Goal: Task Accomplishment & Management: Manage account settings

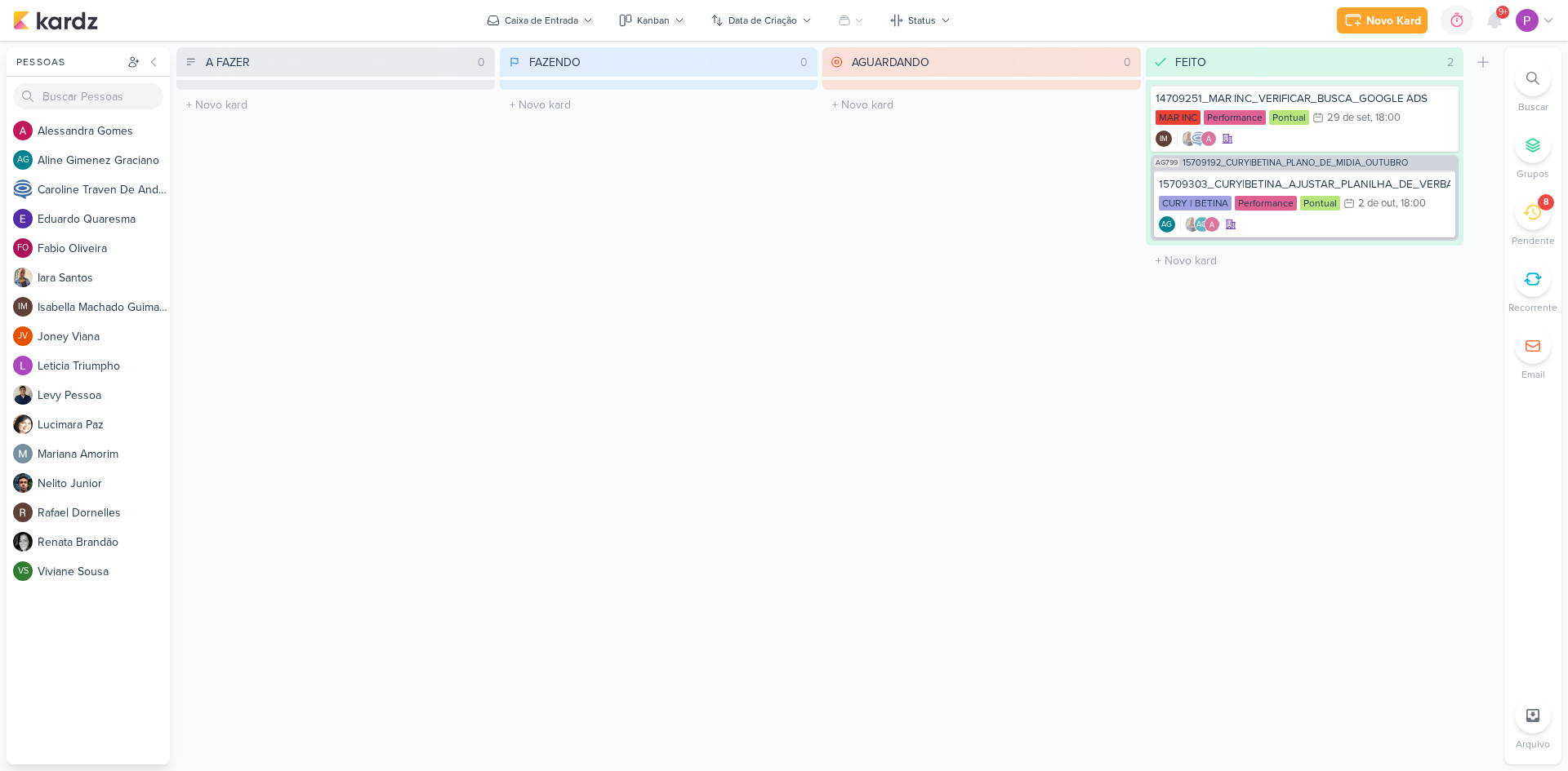
click at [1538, 217] on icon at bounding box center [1531, 213] width 17 height 16
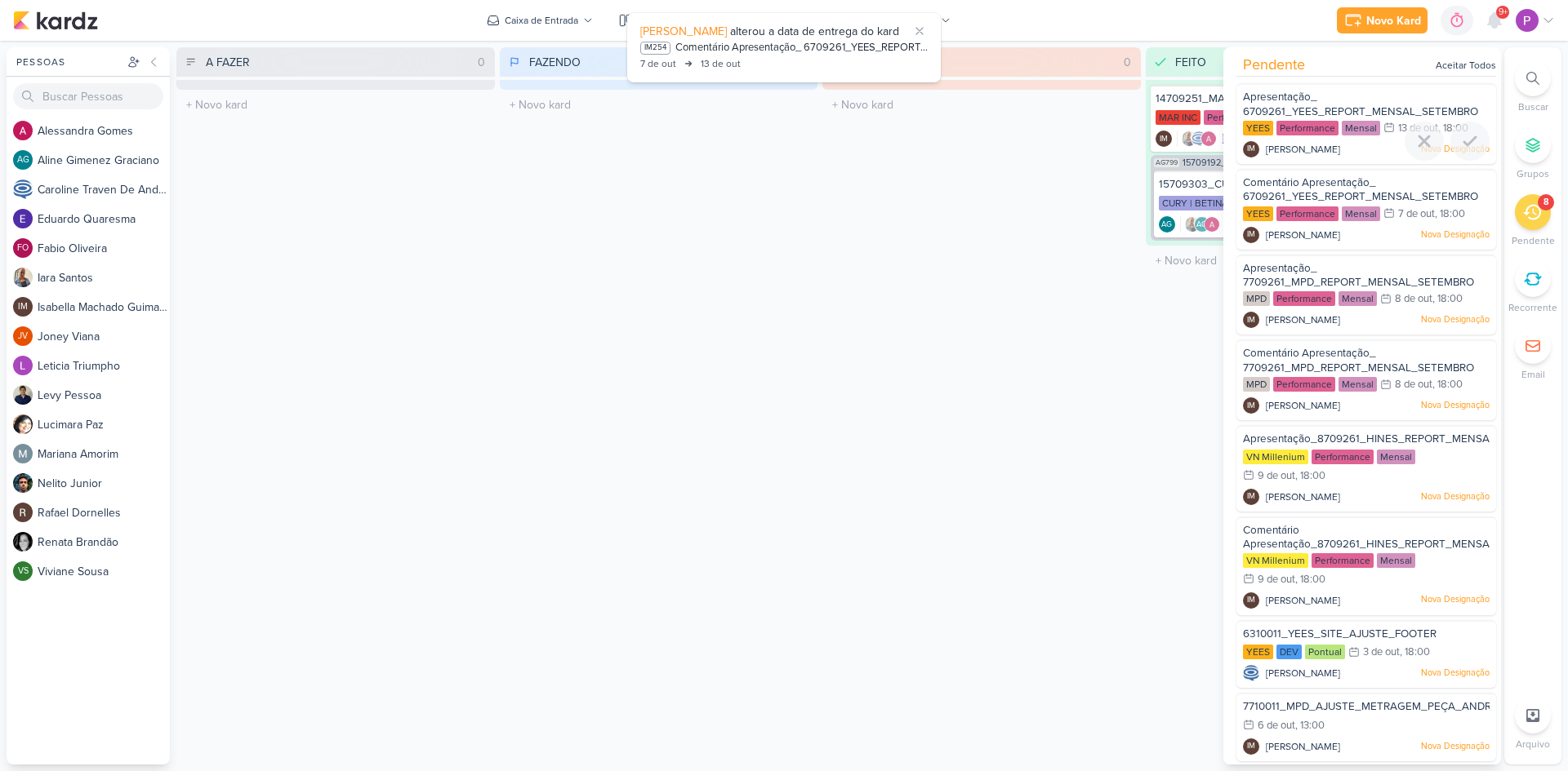
click at [1353, 105] on span "Apresentação_ 6709261_YEES_REPORT_MENSAL_SETEMBRO" at bounding box center [1360, 104] width 235 height 28
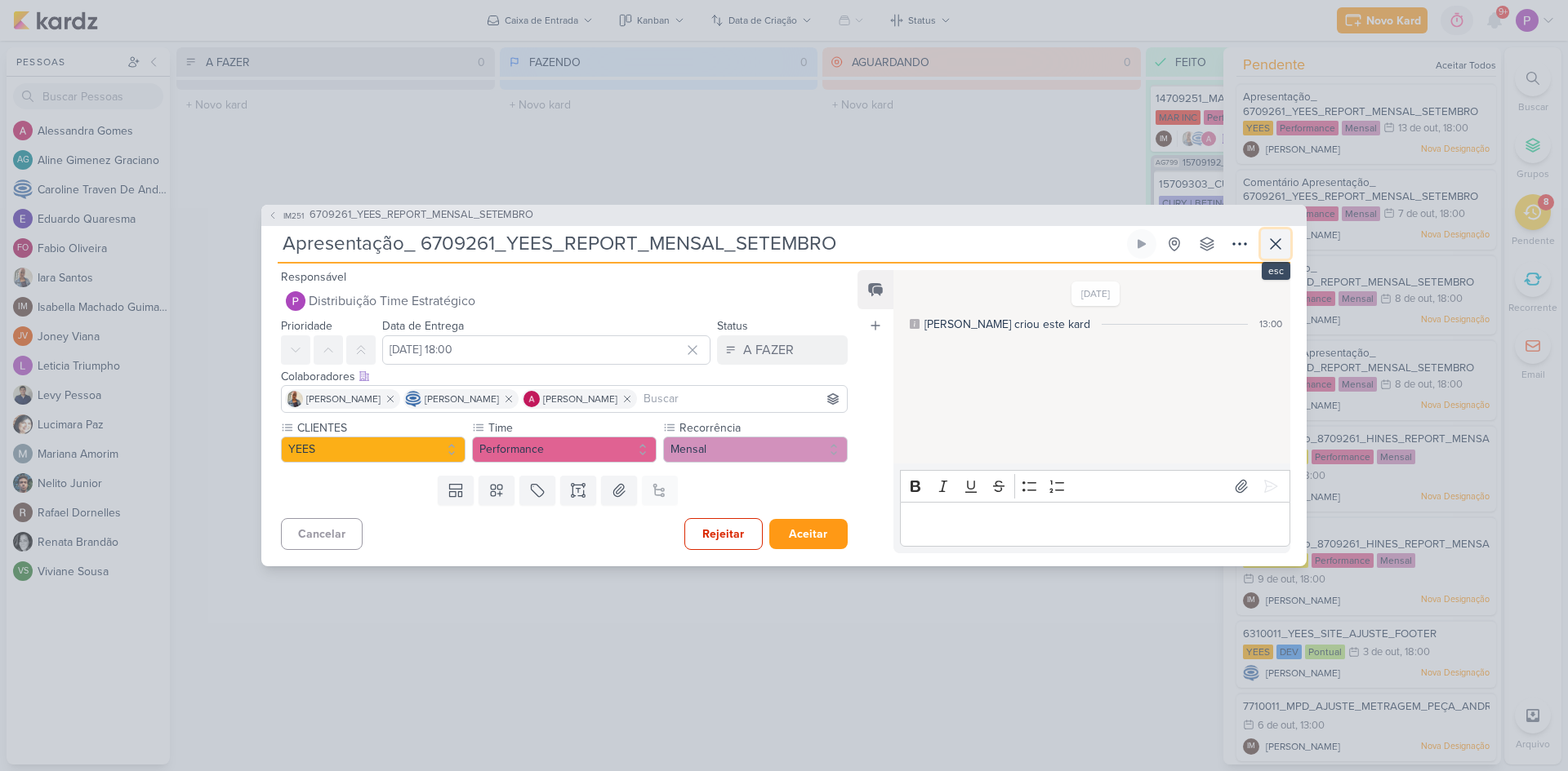
click at [1282, 244] on icon at bounding box center [1276, 244] width 19 height 19
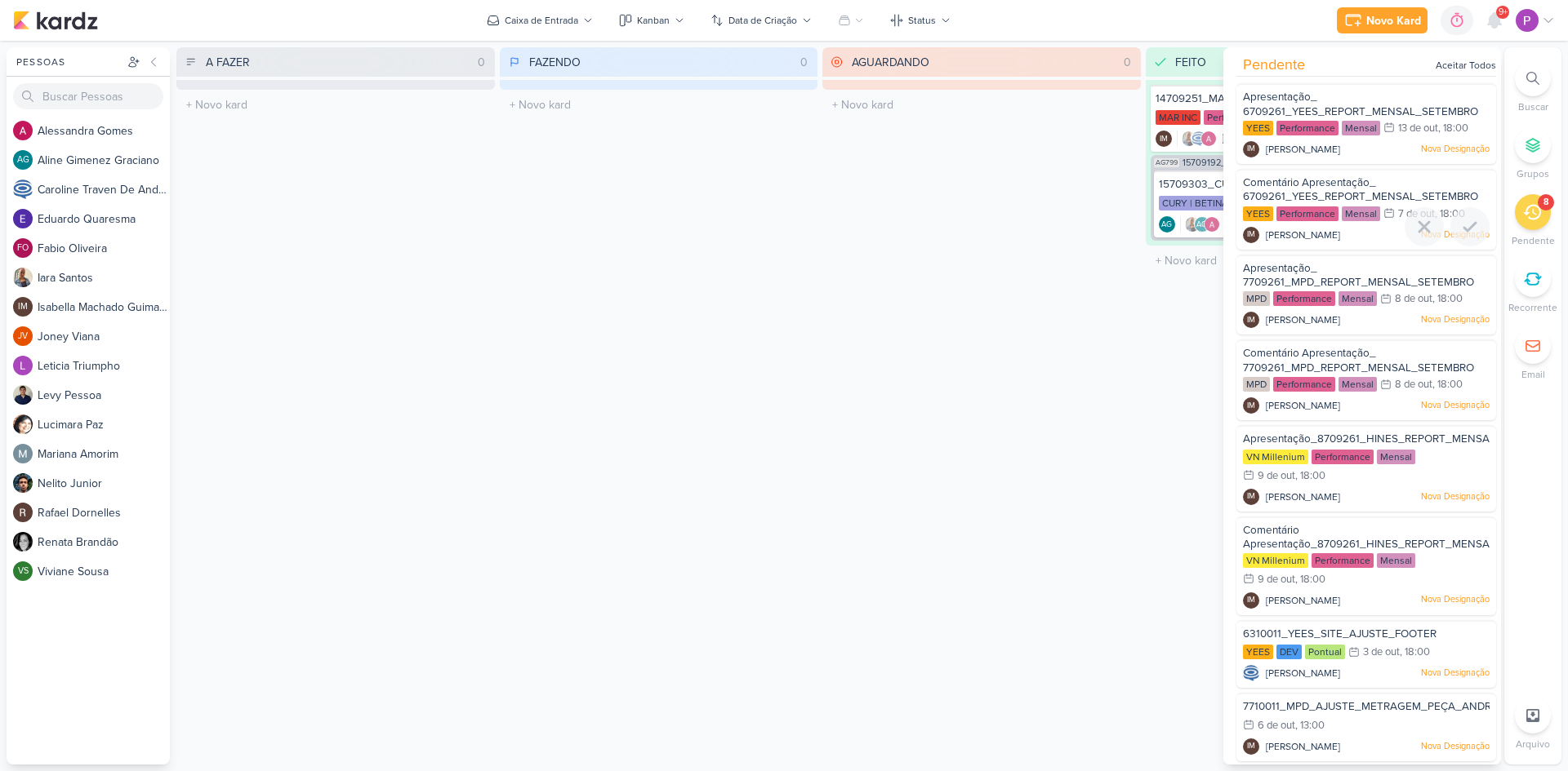
click at [1365, 185] on span "Comentário Apresentação_ 6709261_YEES_REPORT_MENSAL_SETEMBRO" at bounding box center [1360, 190] width 235 height 28
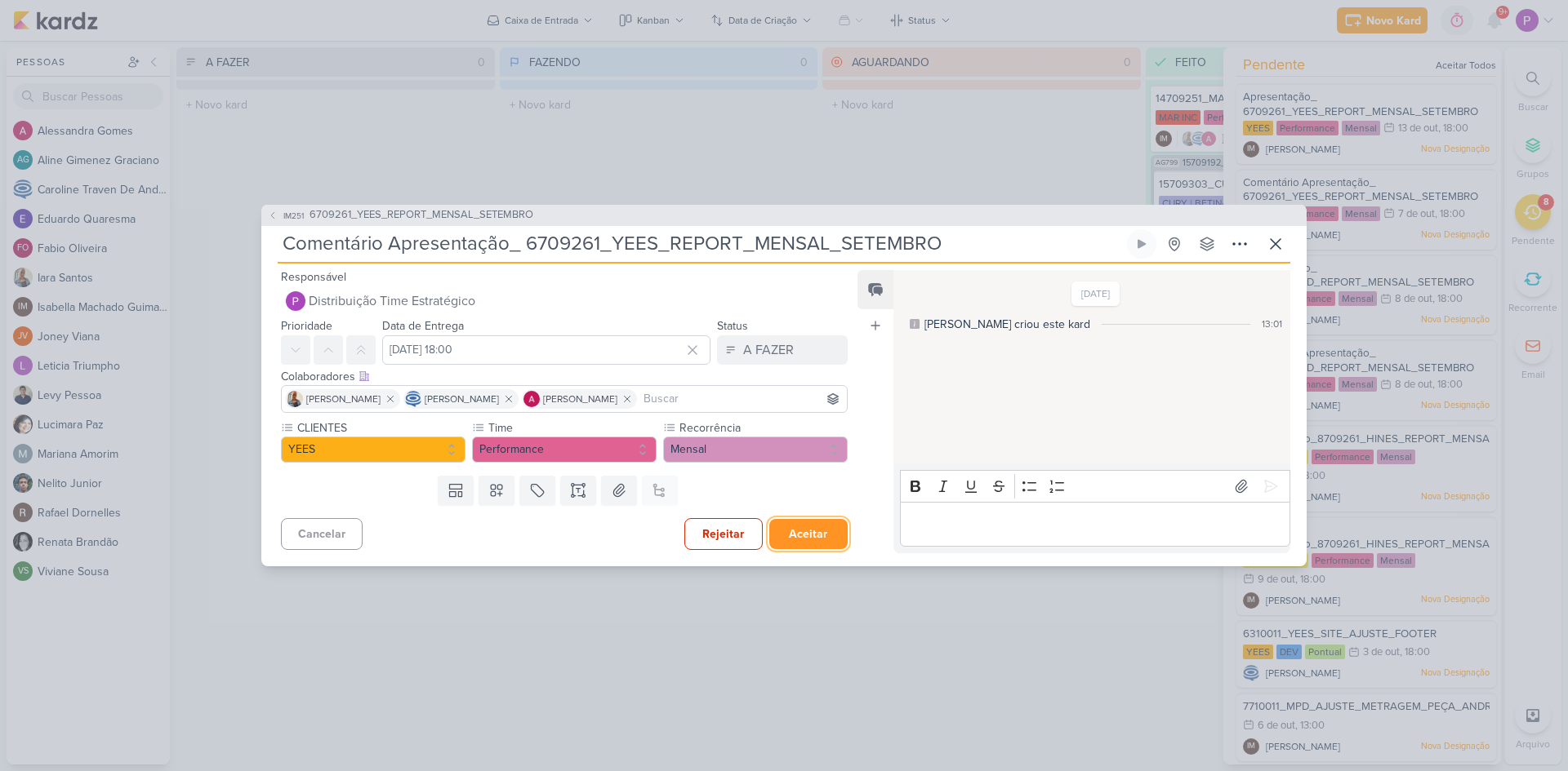
click at [822, 541] on button "Aceitar" at bounding box center [808, 534] width 79 height 30
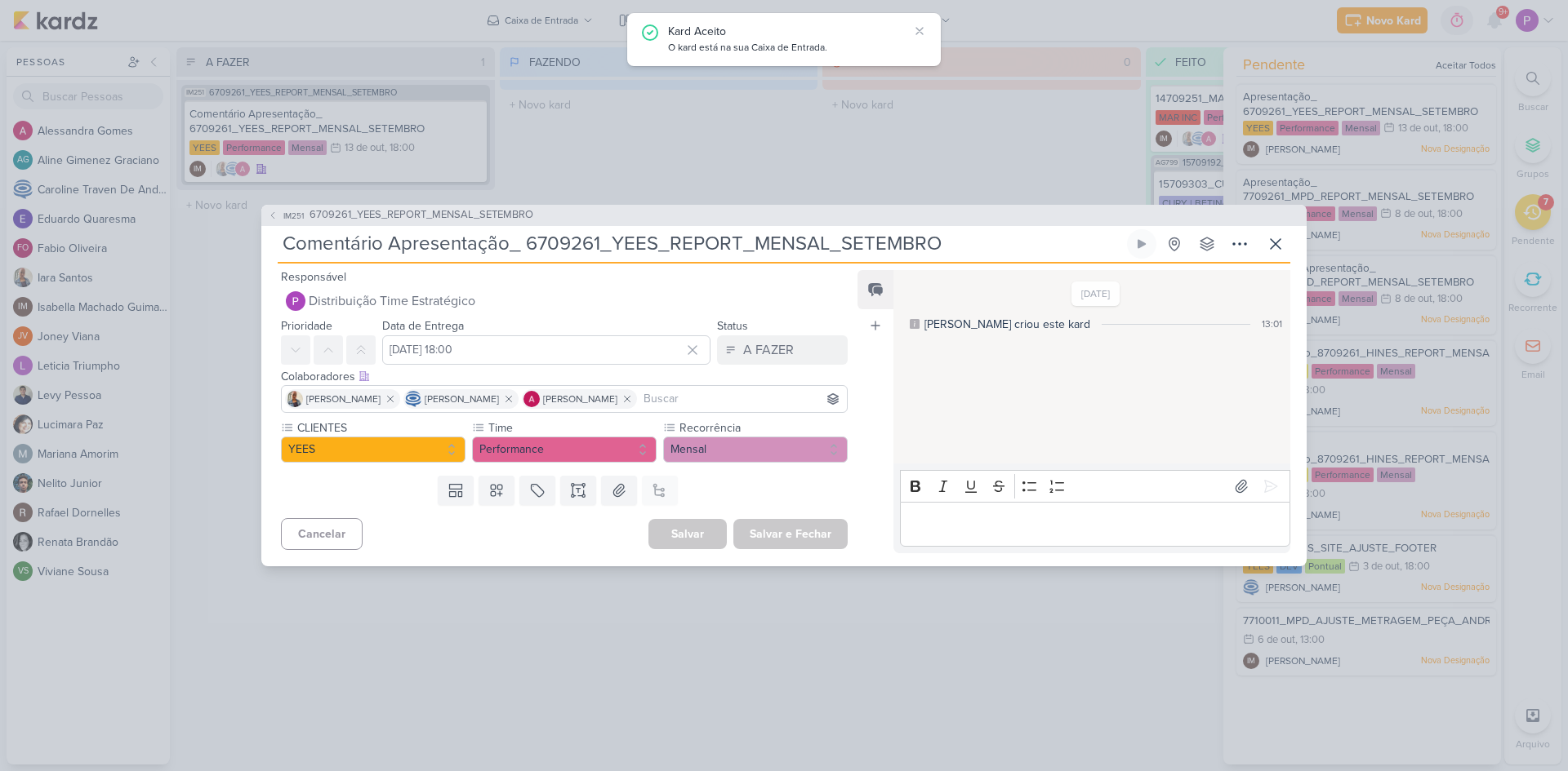
click at [818, 540] on div "Salvar e Fechar Ctrl + Enter" at bounding box center [791, 534] width 115 height 30
click at [1277, 246] on icon at bounding box center [1276, 244] width 10 height 10
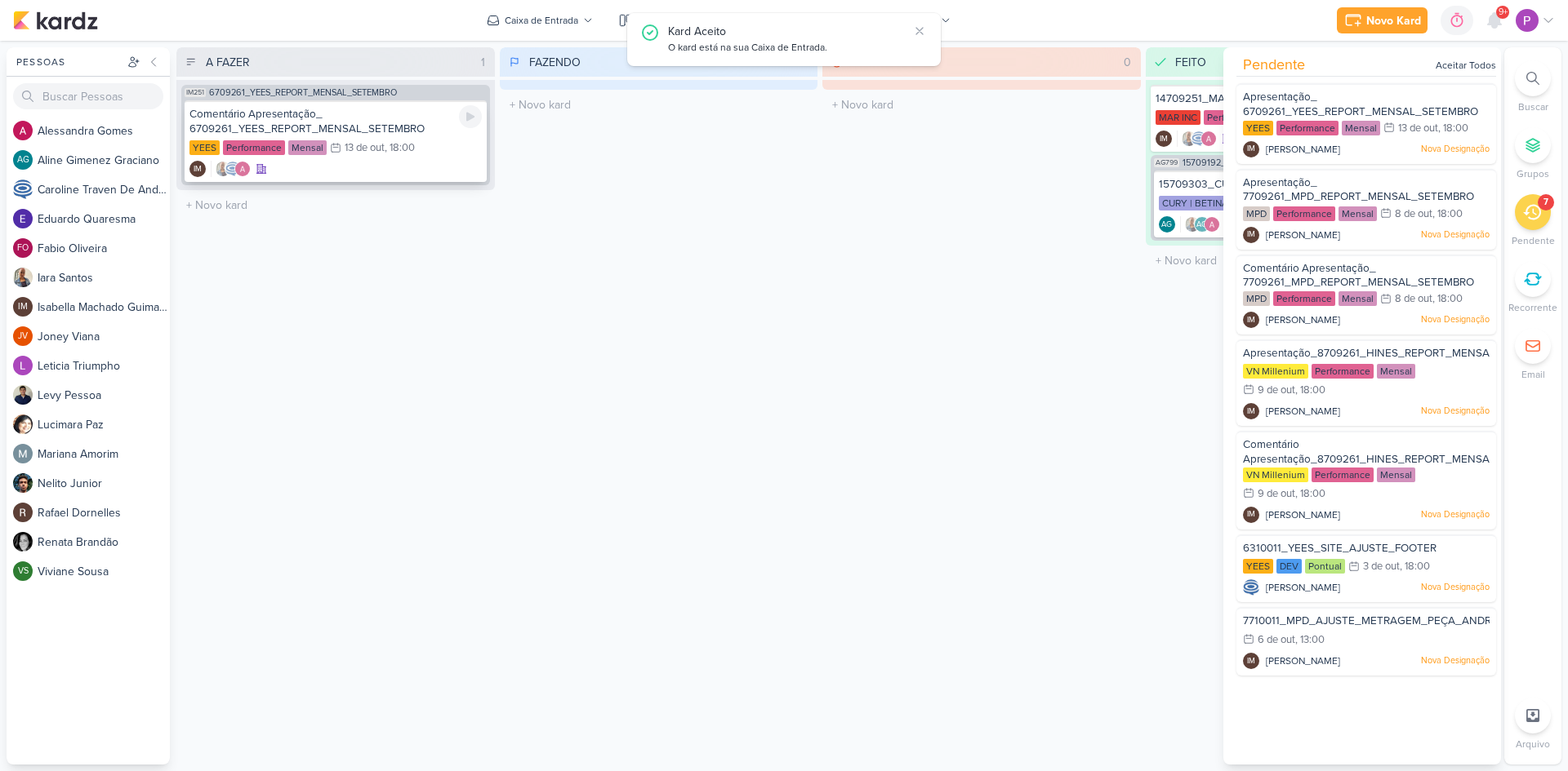
click at [349, 167] on div "IM" at bounding box center [335, 169] width 292 height 17
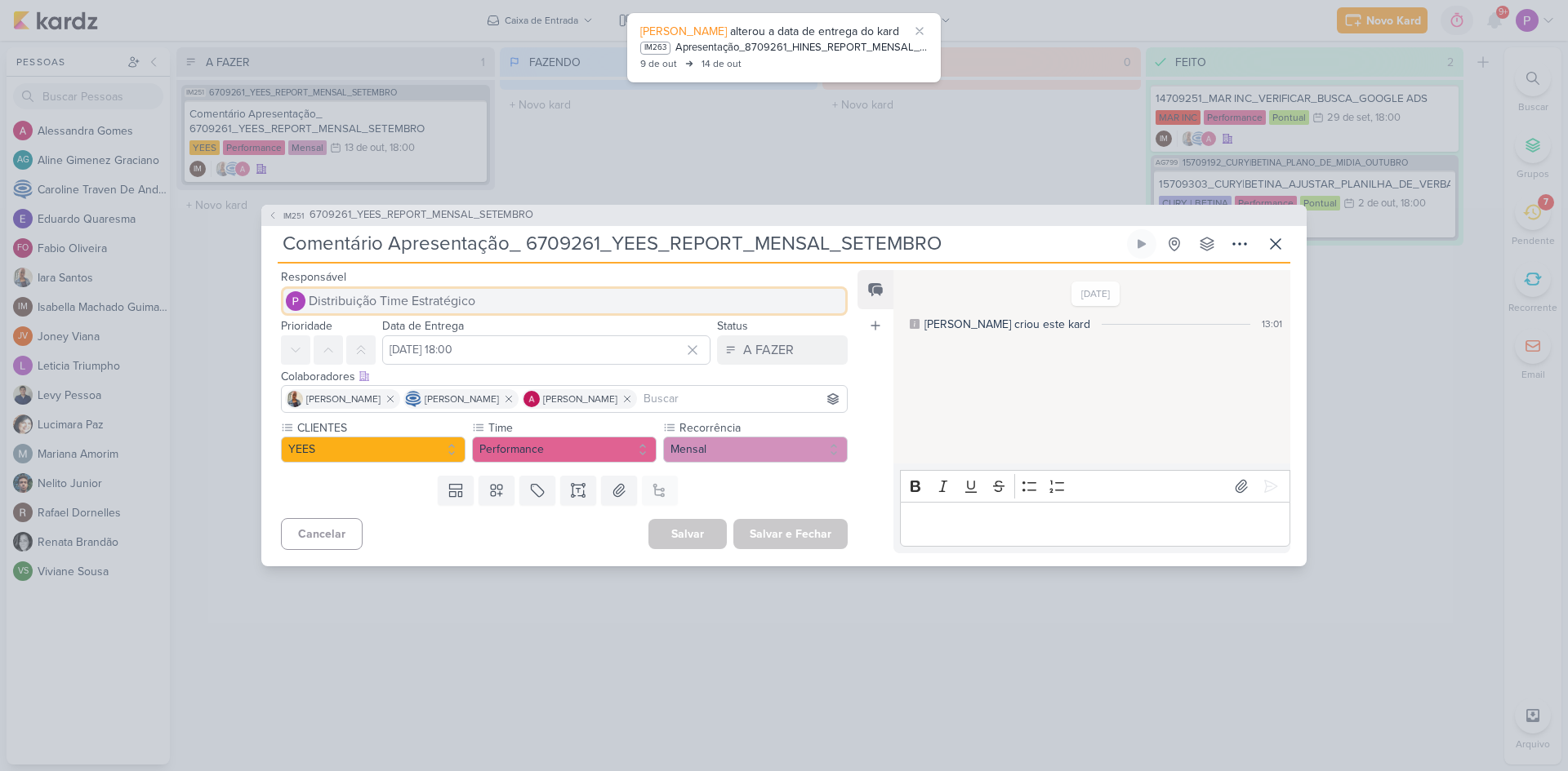
click at [383, 296] on span "Distribuição Time Estratégico" at bounding box center [392, 301] width 166 height 19
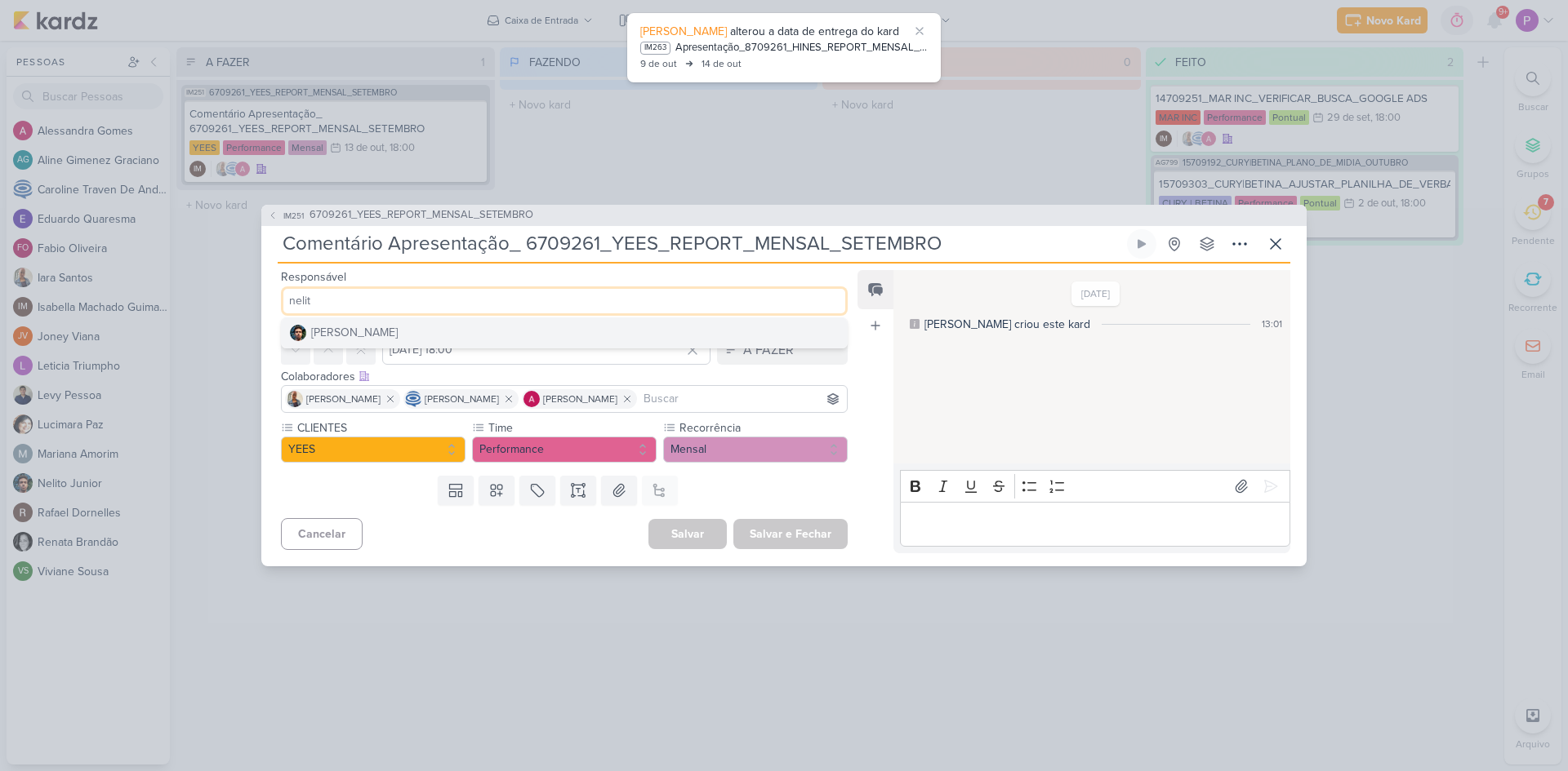
type input "nelit"
click at [343, 335] on div "[PERSON_NAME]" at bounding box center [354, 333] width 86 height 17
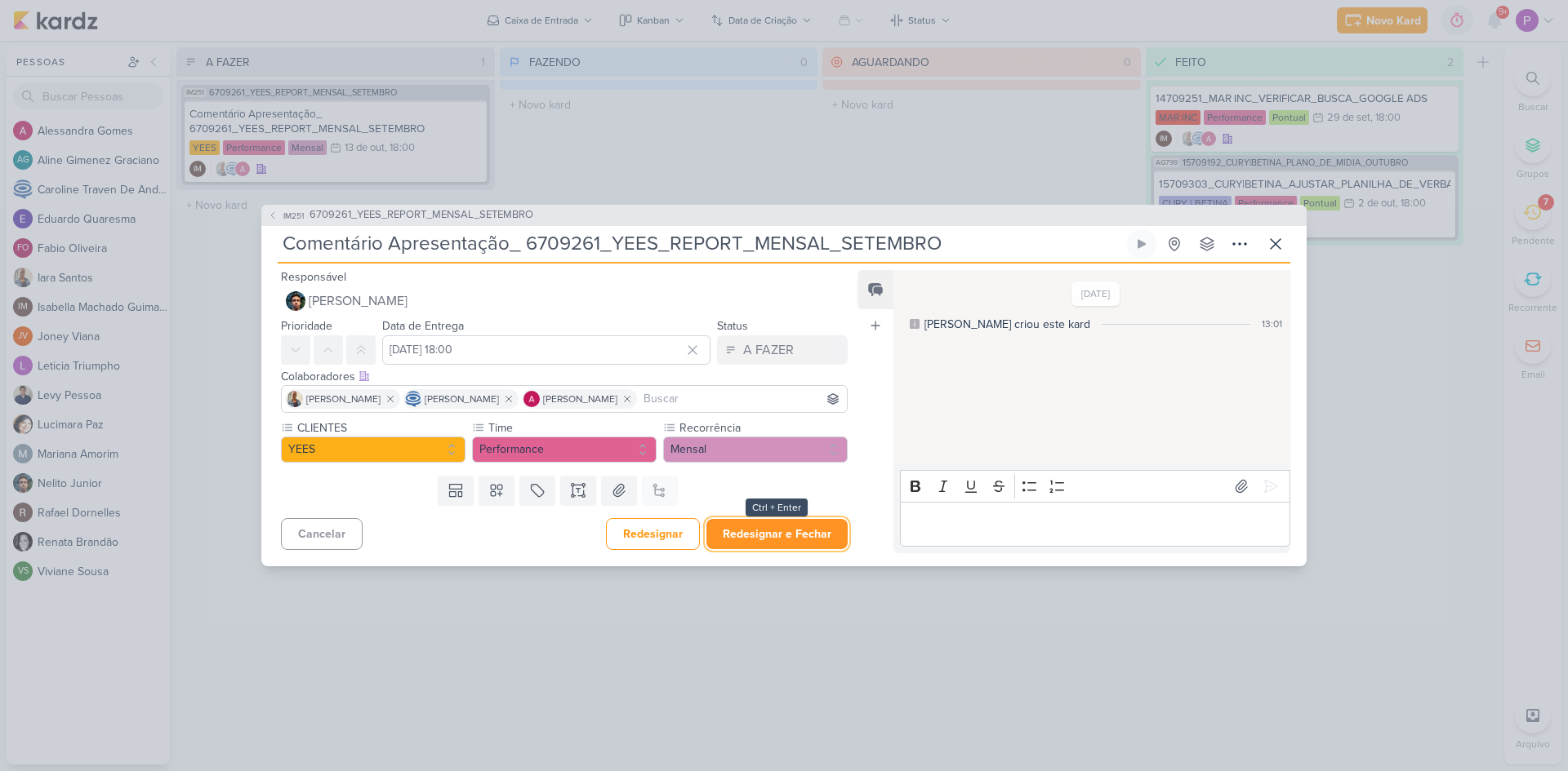
click at [764, 528] on button "Redesignar e Fechar" at bounding box center [776, 534] width 141 height 30
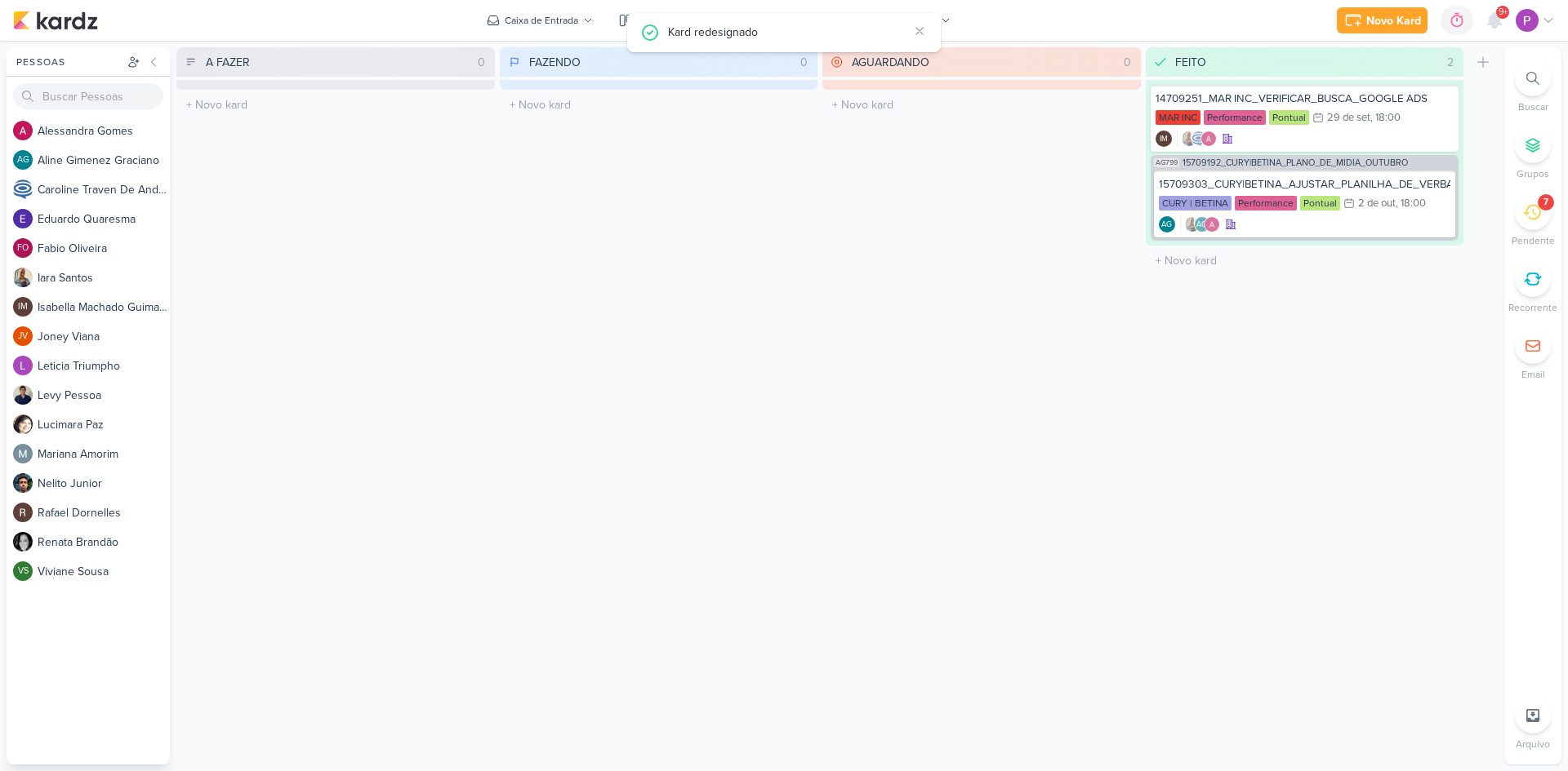
click at [1539, 222] on div "7" at bounding box center [1532, 212] width 36 height 36
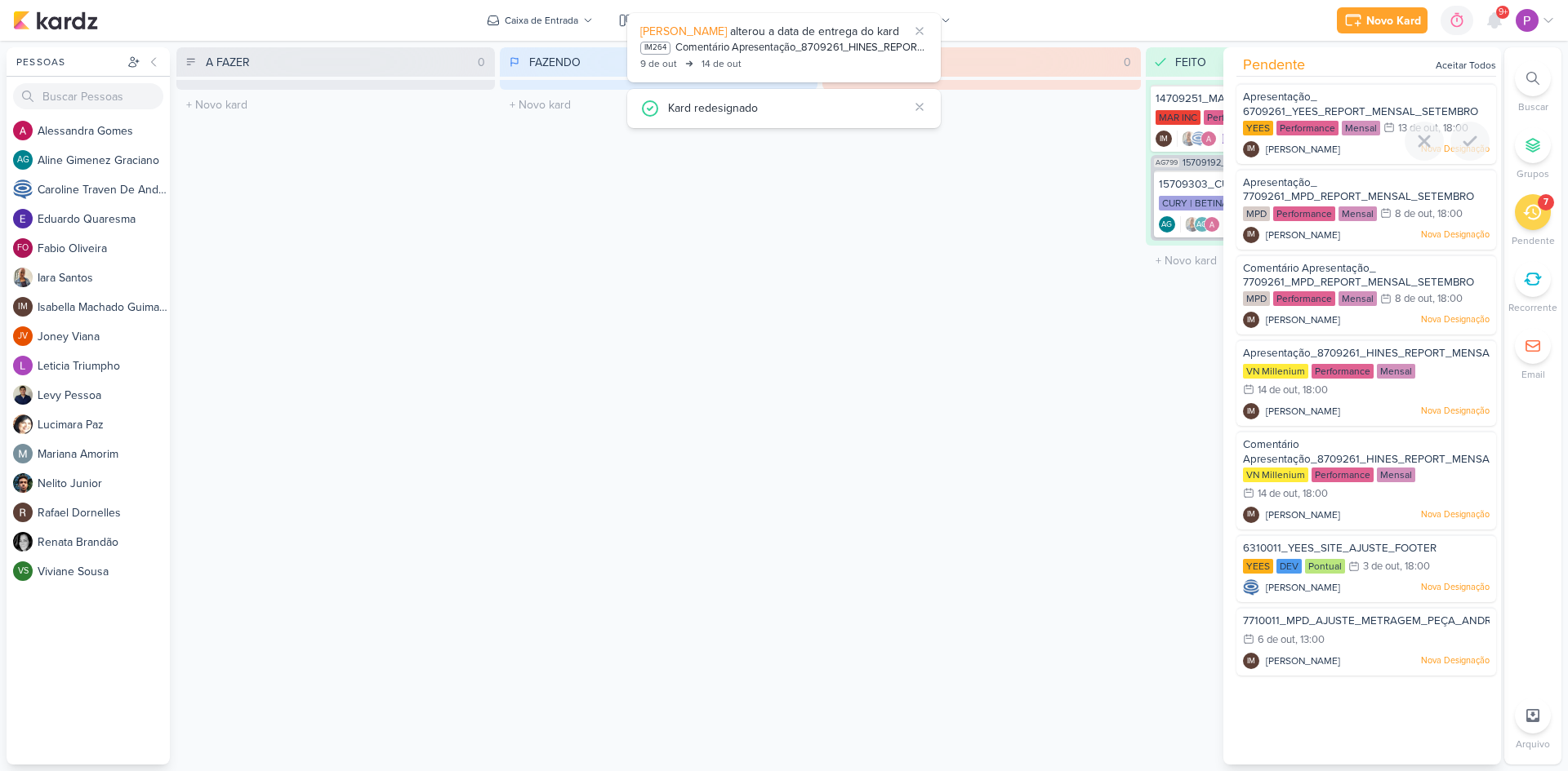
click at [1379, 110] on span "Apresentação_ 6709261_YEES_REPORT_MENSAL_SETEMBRO" at bounding box center [1360, 104] width 235 height 28
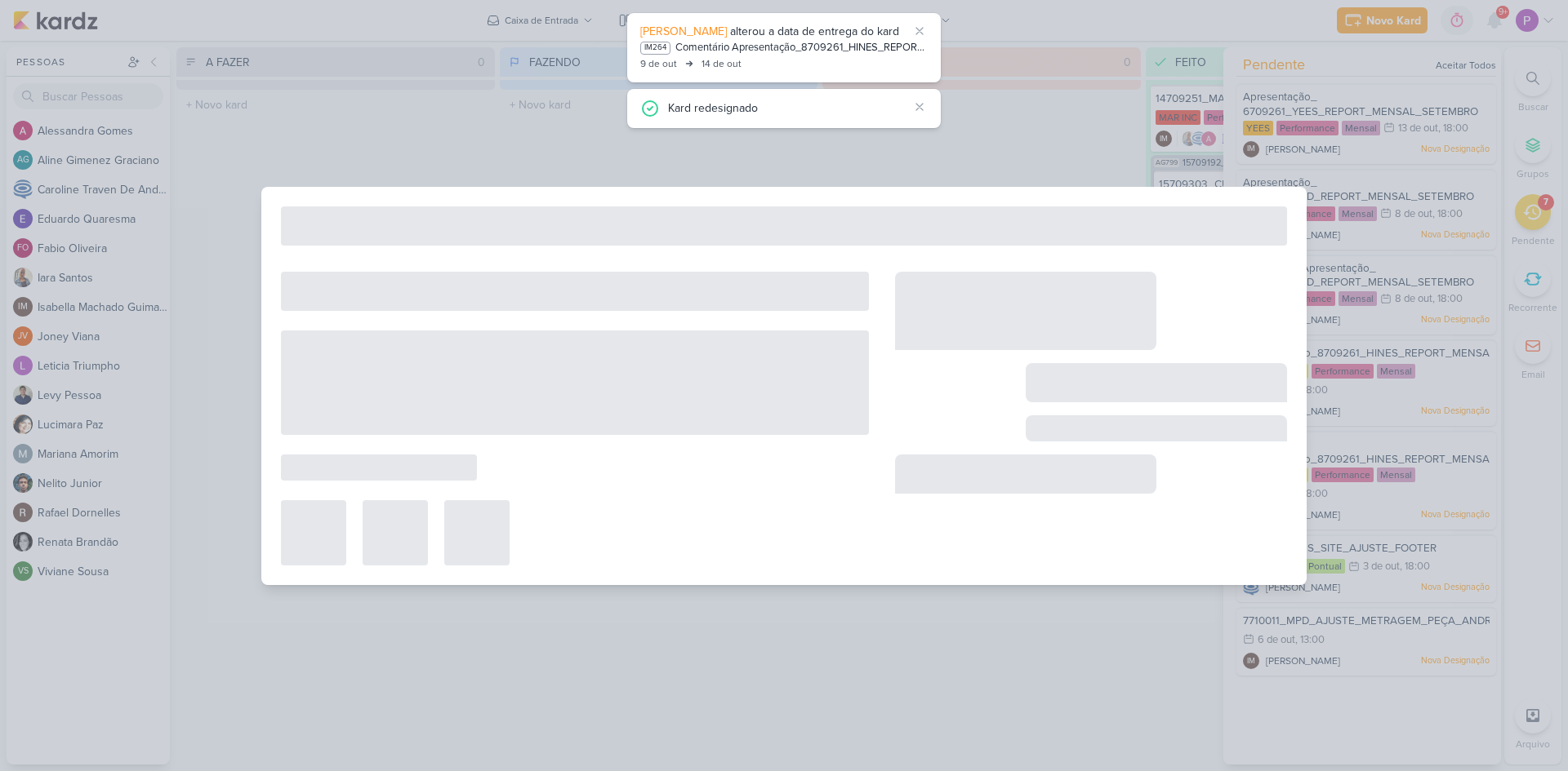
type input "Apresentação_ 6709261_YEES_REPORT_MENSAL_SETEMBRO"
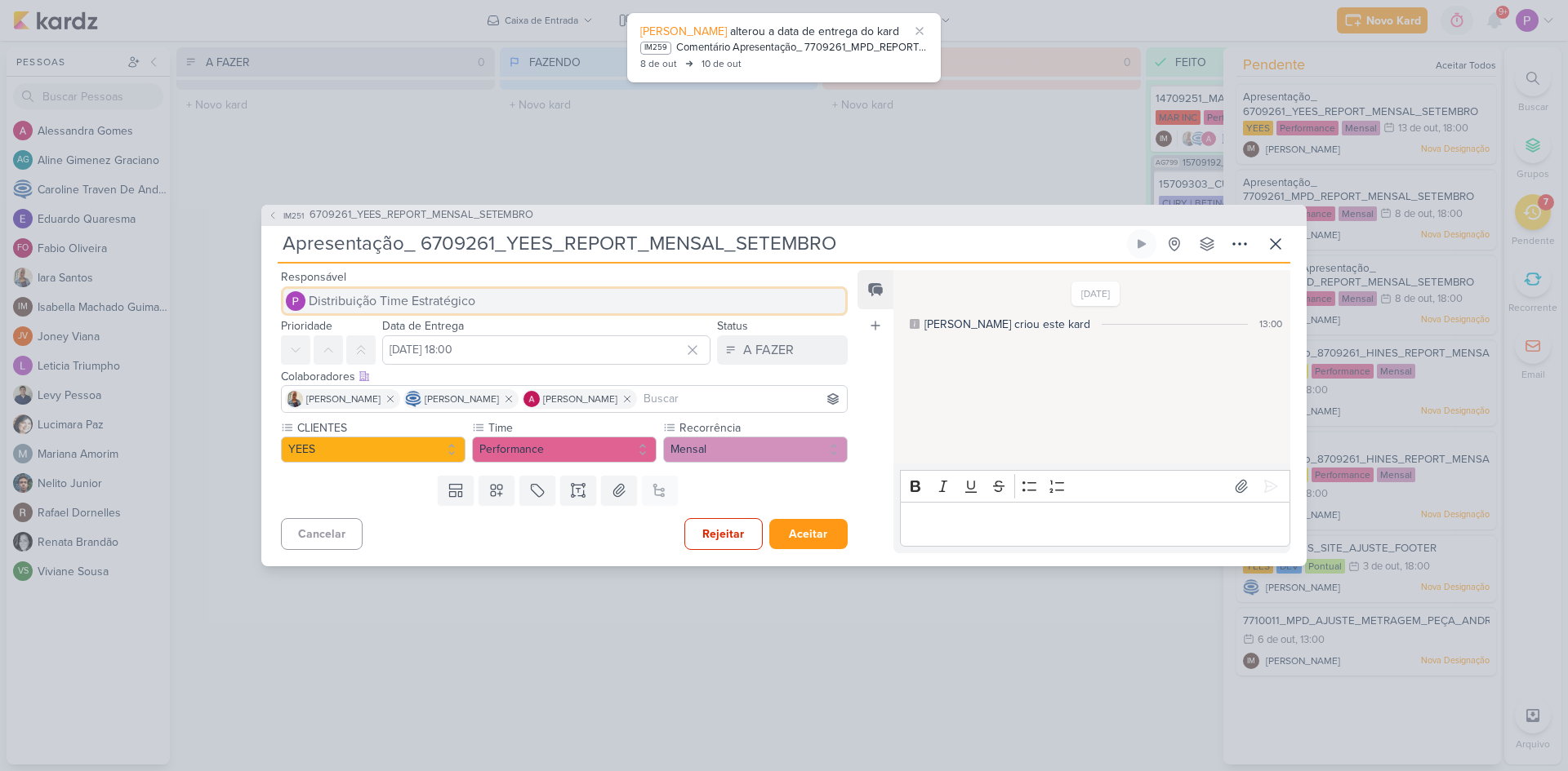
click at [432, 307] on span "Distribuição Time Estratégico" at bounding box center [392, 301] width 166 height 19
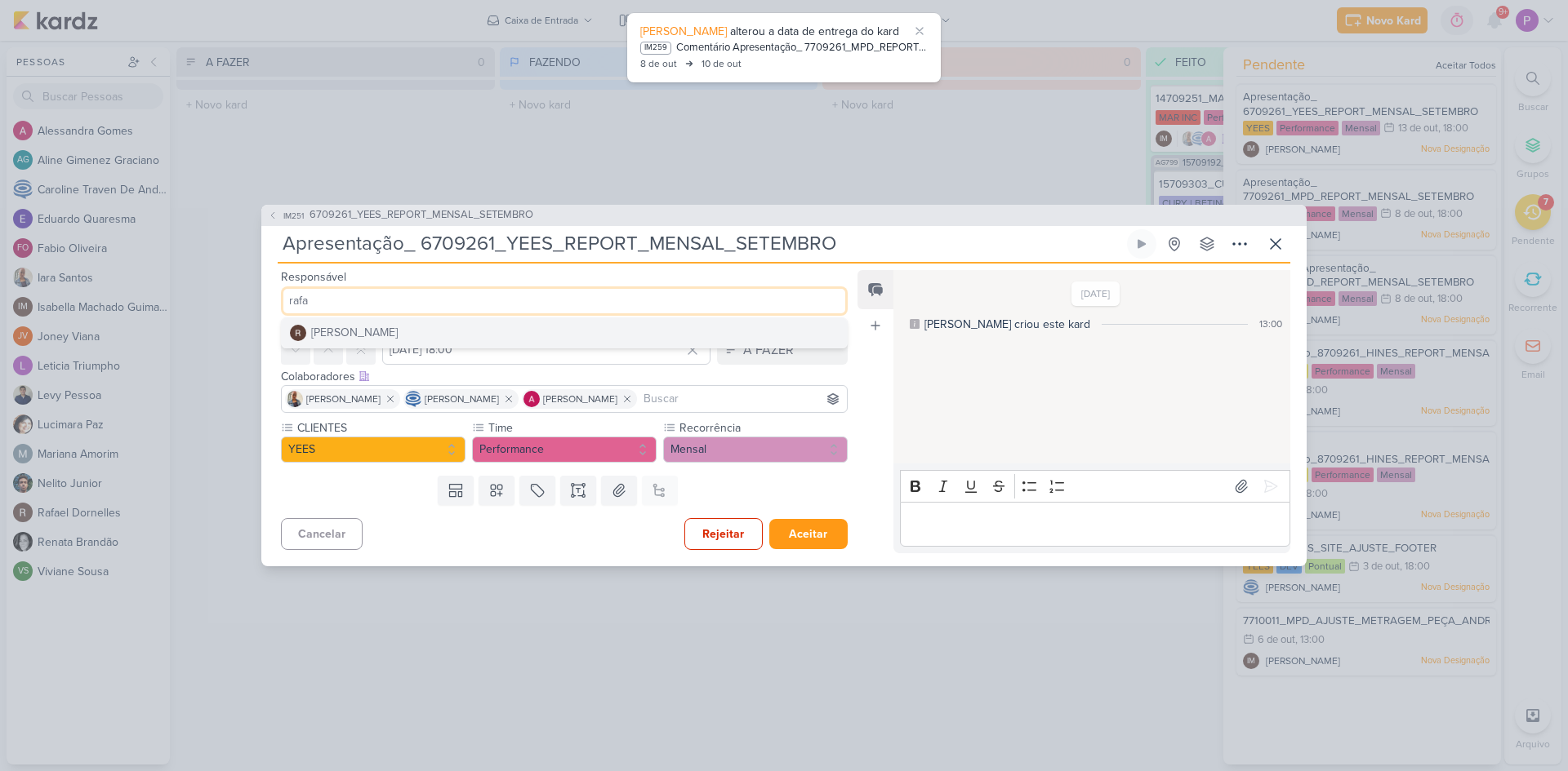
type input "rafa"
click at [478, 330] on button "[PERSON_NAME]" at bounding box center [564, 333] width 565 height 29
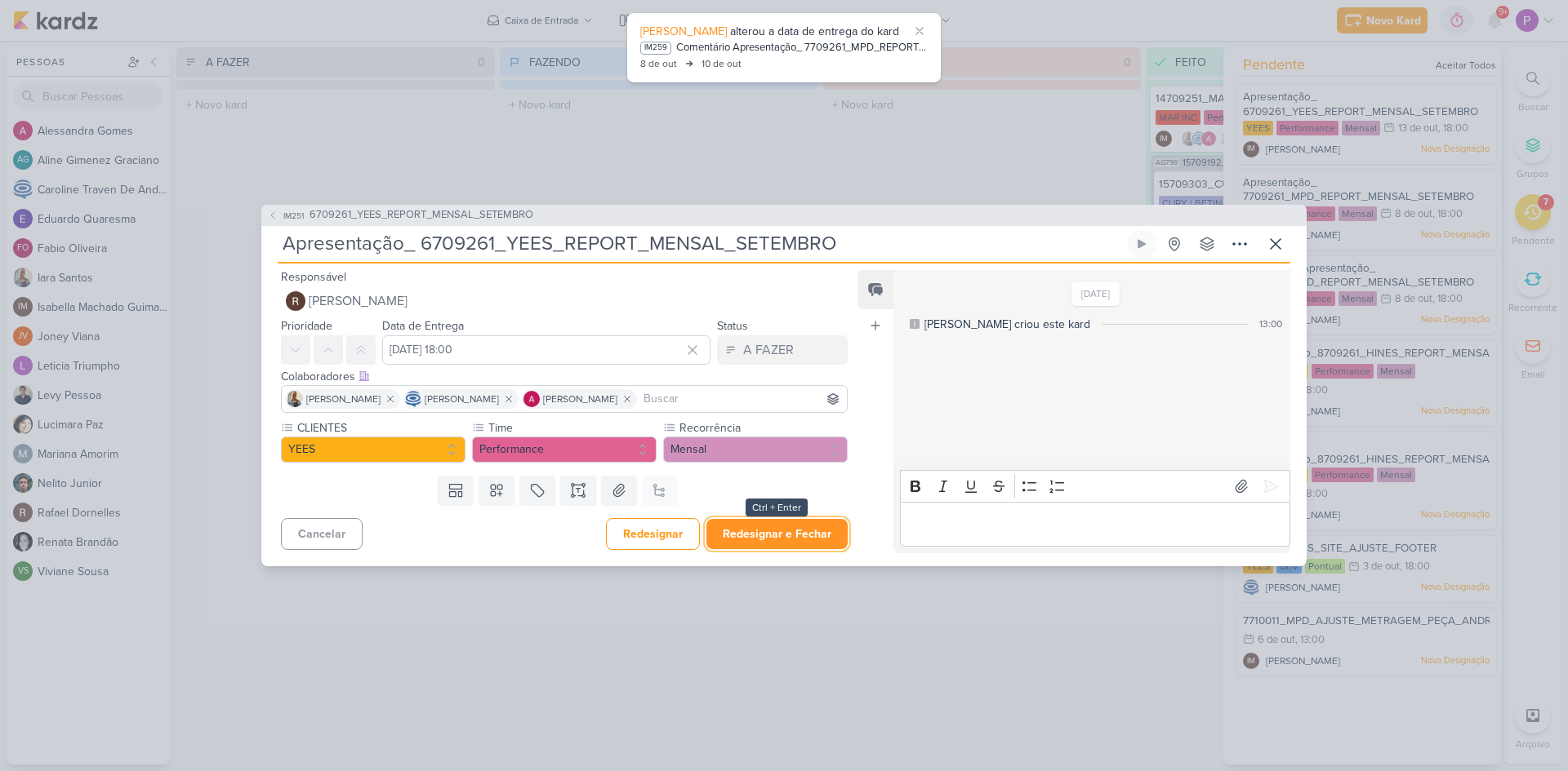
click at [765, 529] on button "Redesignar e Fechar" at bounding box center [776, 534] width 141 height 30
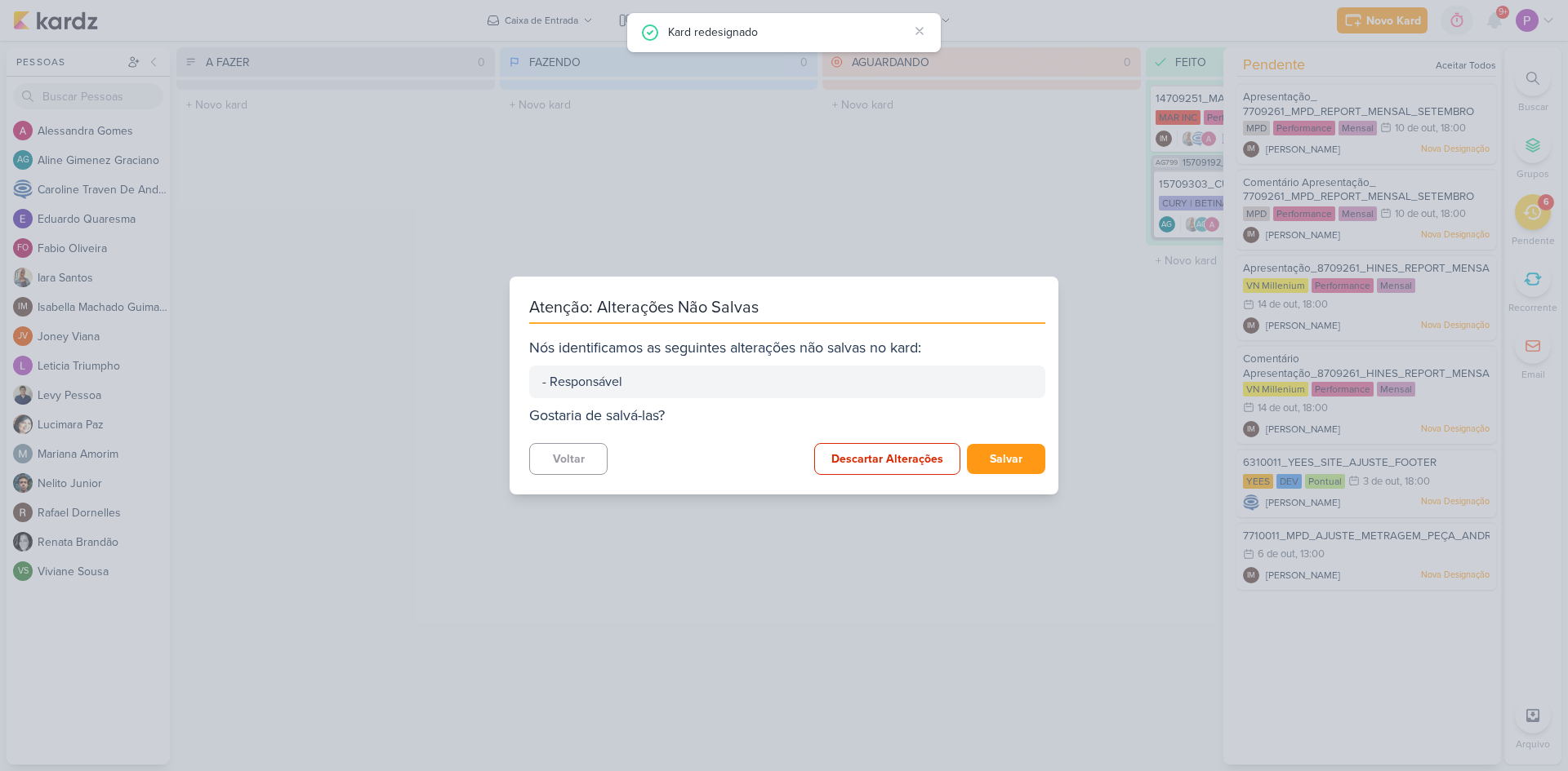
drag, startPoint x: 760, startPoint y: 526, endPoint x: 675, endPoint y: 473, distance: 100.2
click at [675, 473] on div "Voltar Descartar Alterações [GEOGRAPHIC_DATA]" at bounding box center [787, 458] width 516 height 32
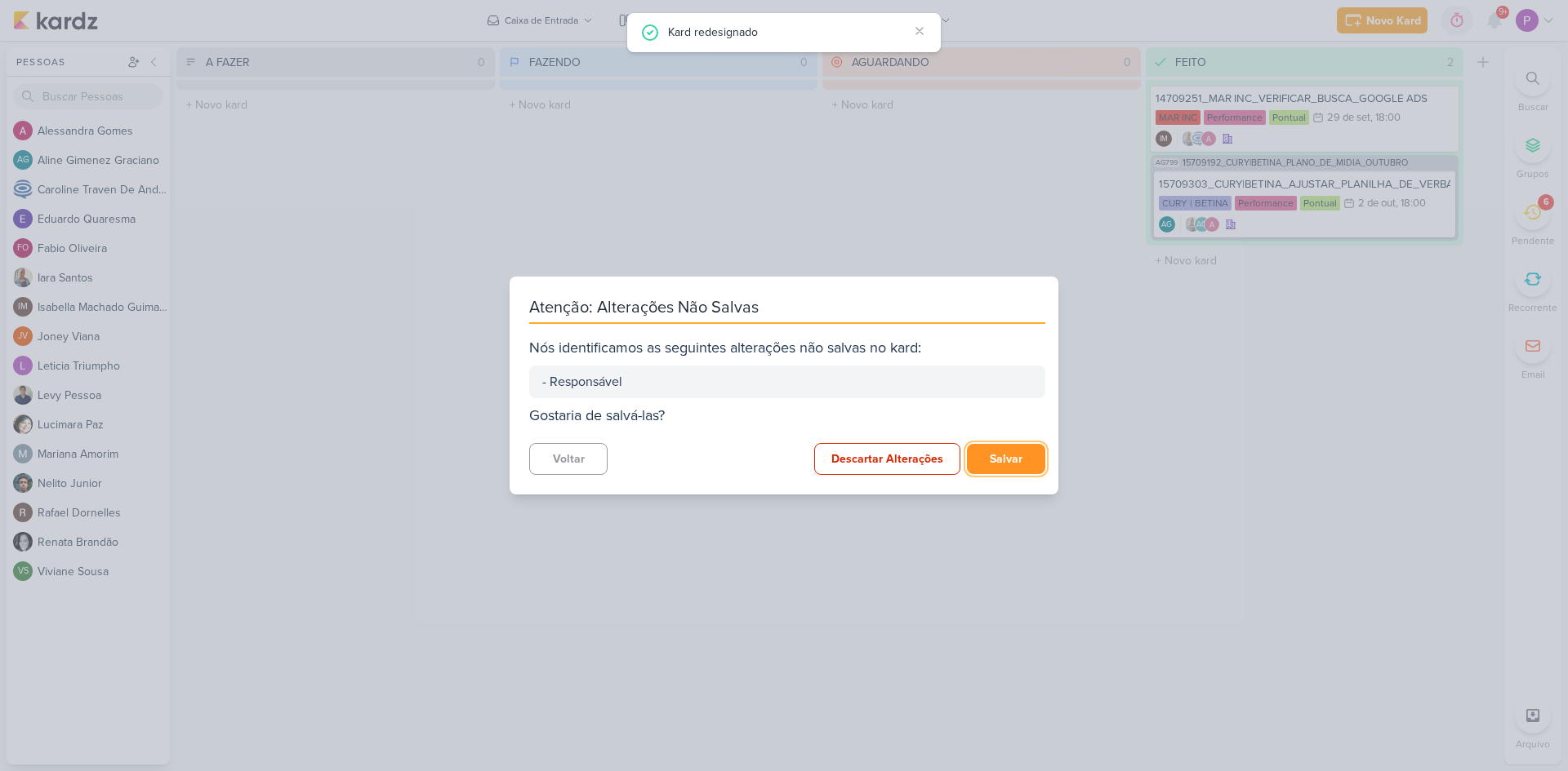
click at [1001, 467] on button "Salvar" at bounding box center [1006, 458] width 79 height 30
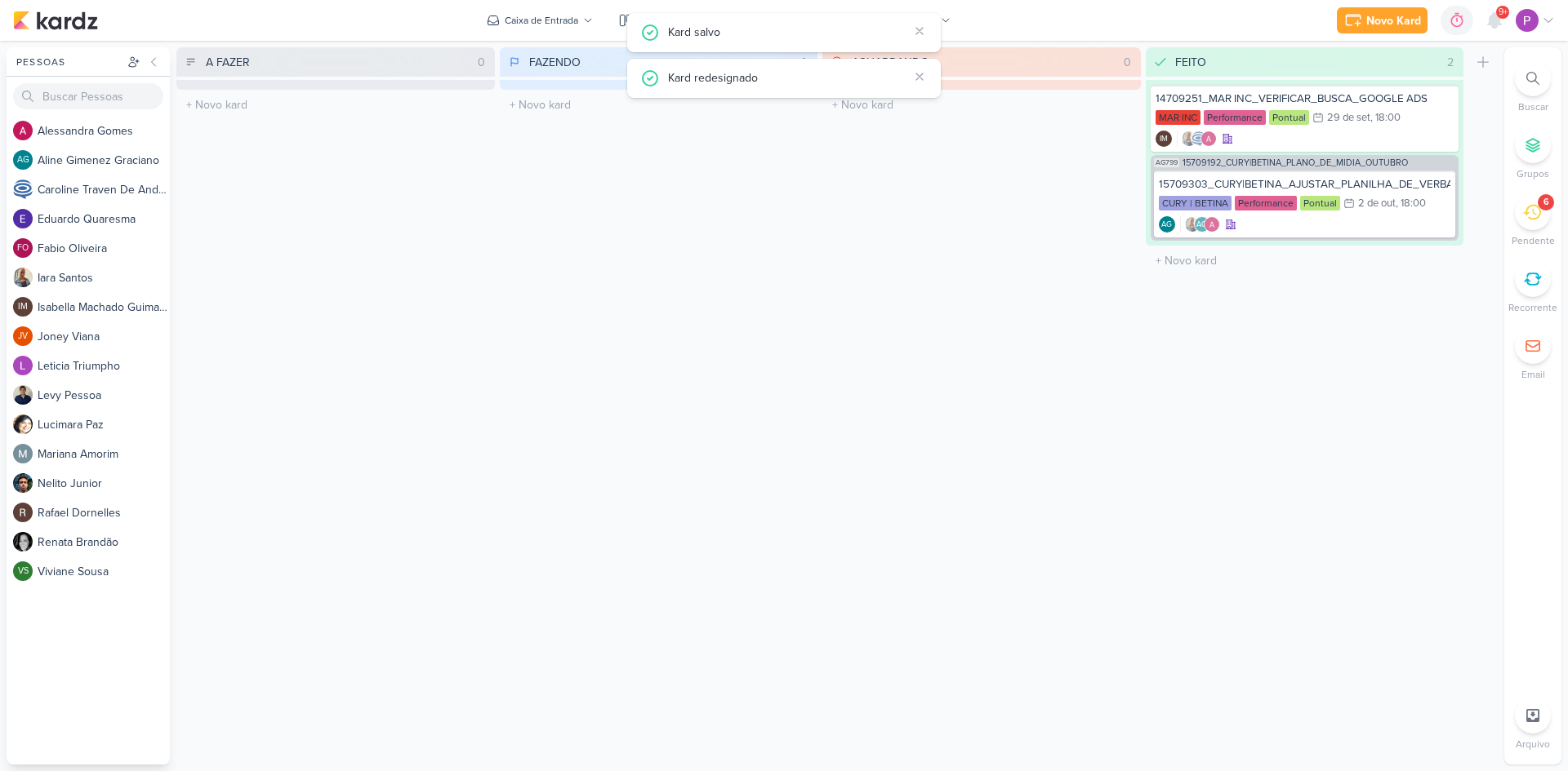
click at [1522, 221] on div "6" at bounding box center [1532, 212] width 36 height 36
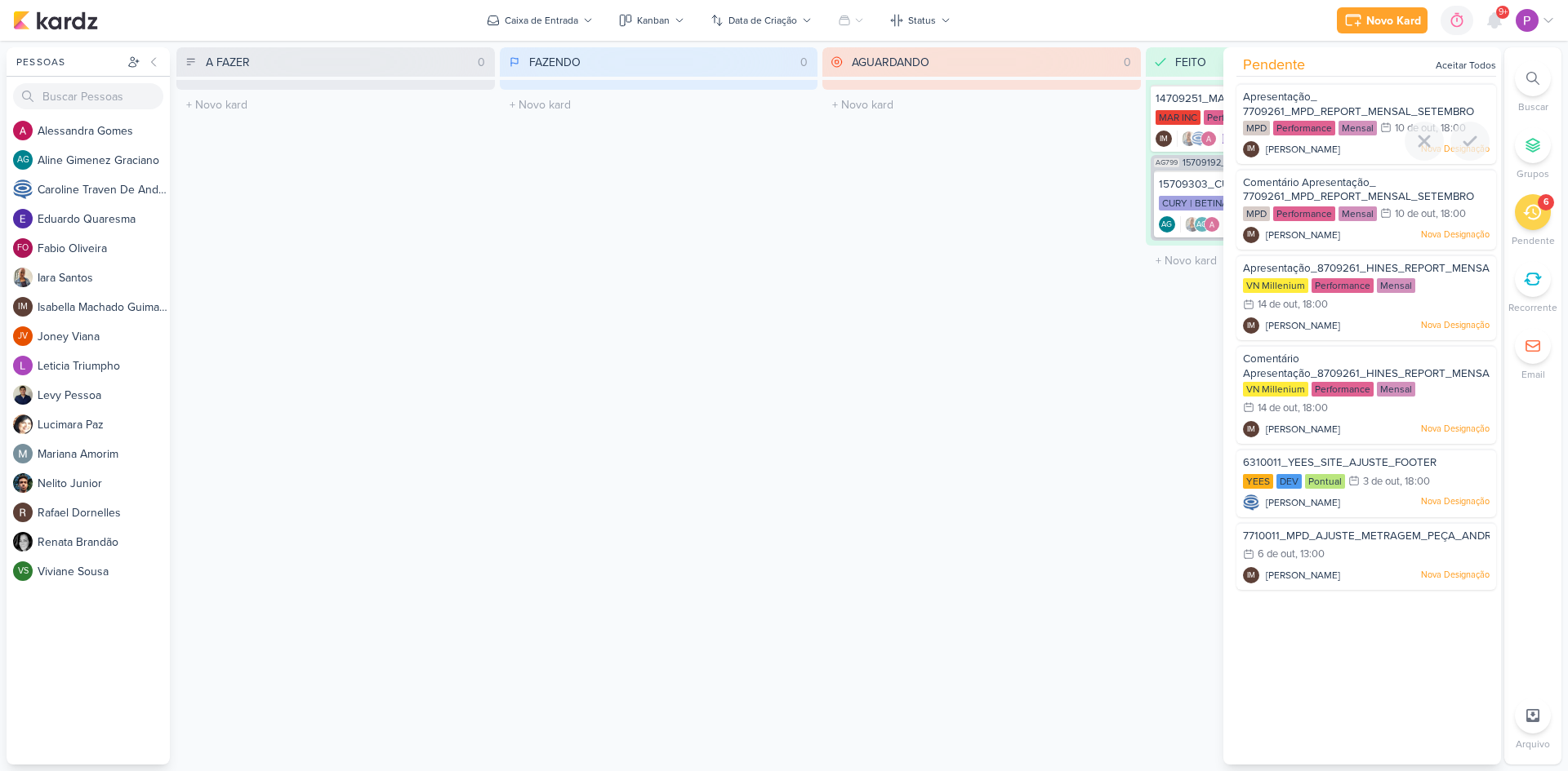
click at [1379, 106] on span "Apresentação_ 7709261_MPD_REPORT_MENSAL_SETEMBRO" at bounding box center [1358, 104] width 231 height 28
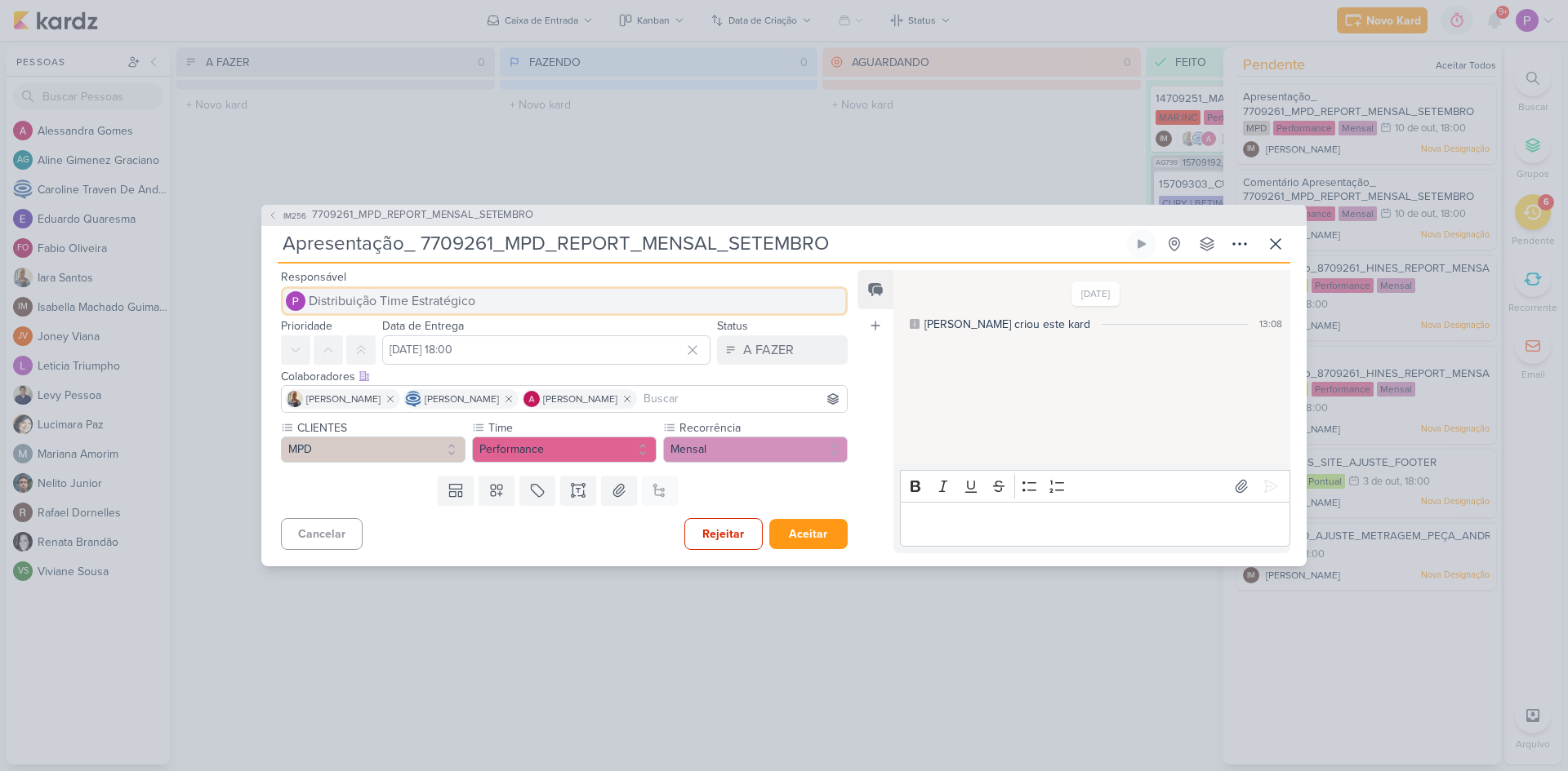
click at [432, 306] on span "Distribuição Time Estratégico" at bounding box center [392, 301] width 166 height 19
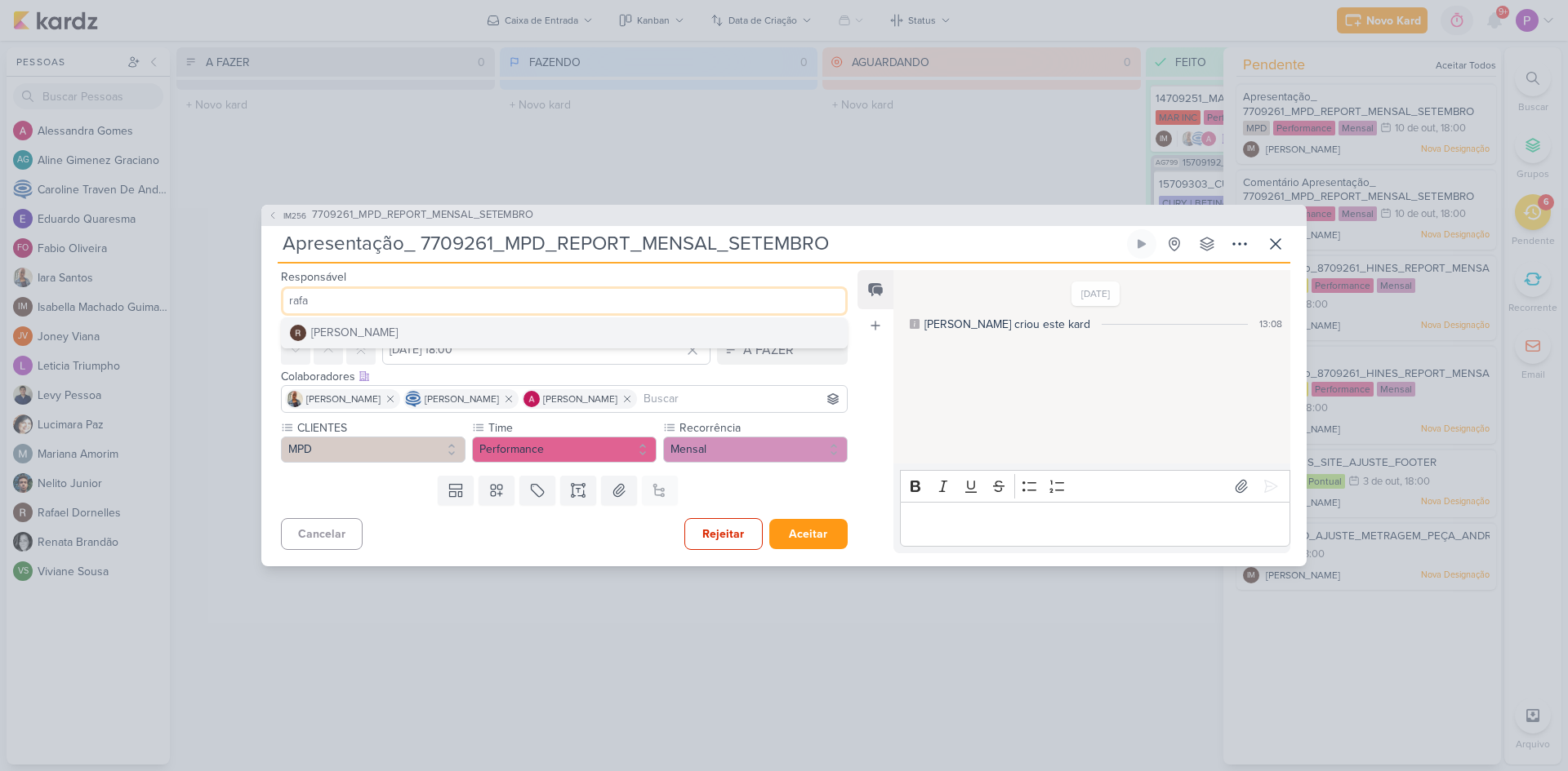
type input "rafa"
click at [421, 322] on button "[PERSON_NAME]" at bounding box center [564, 333] width 565 height 29
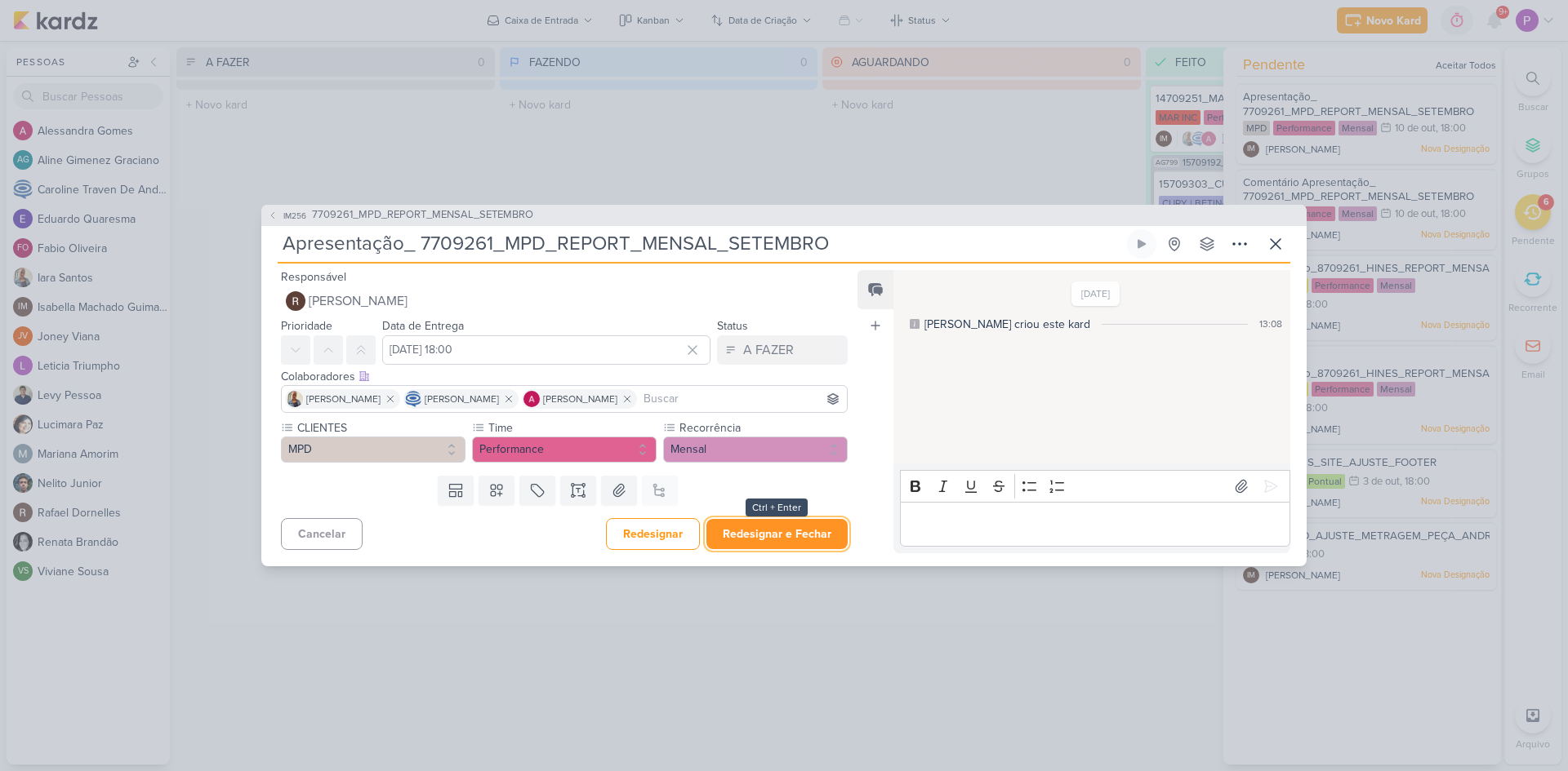
click at [793, 543] on button "Redesignar e Fechar" at bounding box center [776, 534] width 141 height 30
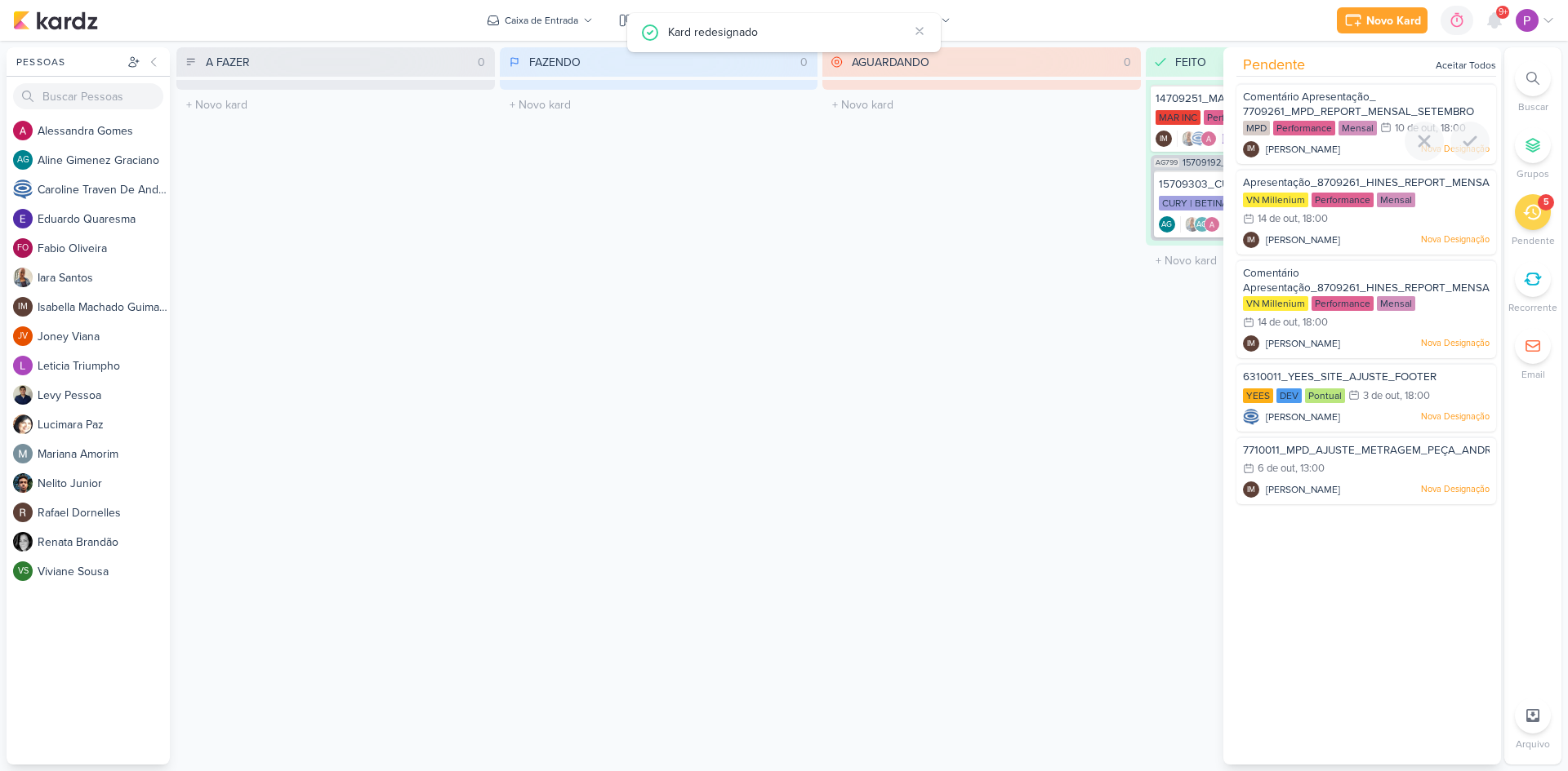
click at [1324, 96] on span "Comentário Apresentação_ 7709261_MPD_REPORT_MENSAL_SETEMBRO" at bounding box center [1358, 104] width 231 height 28
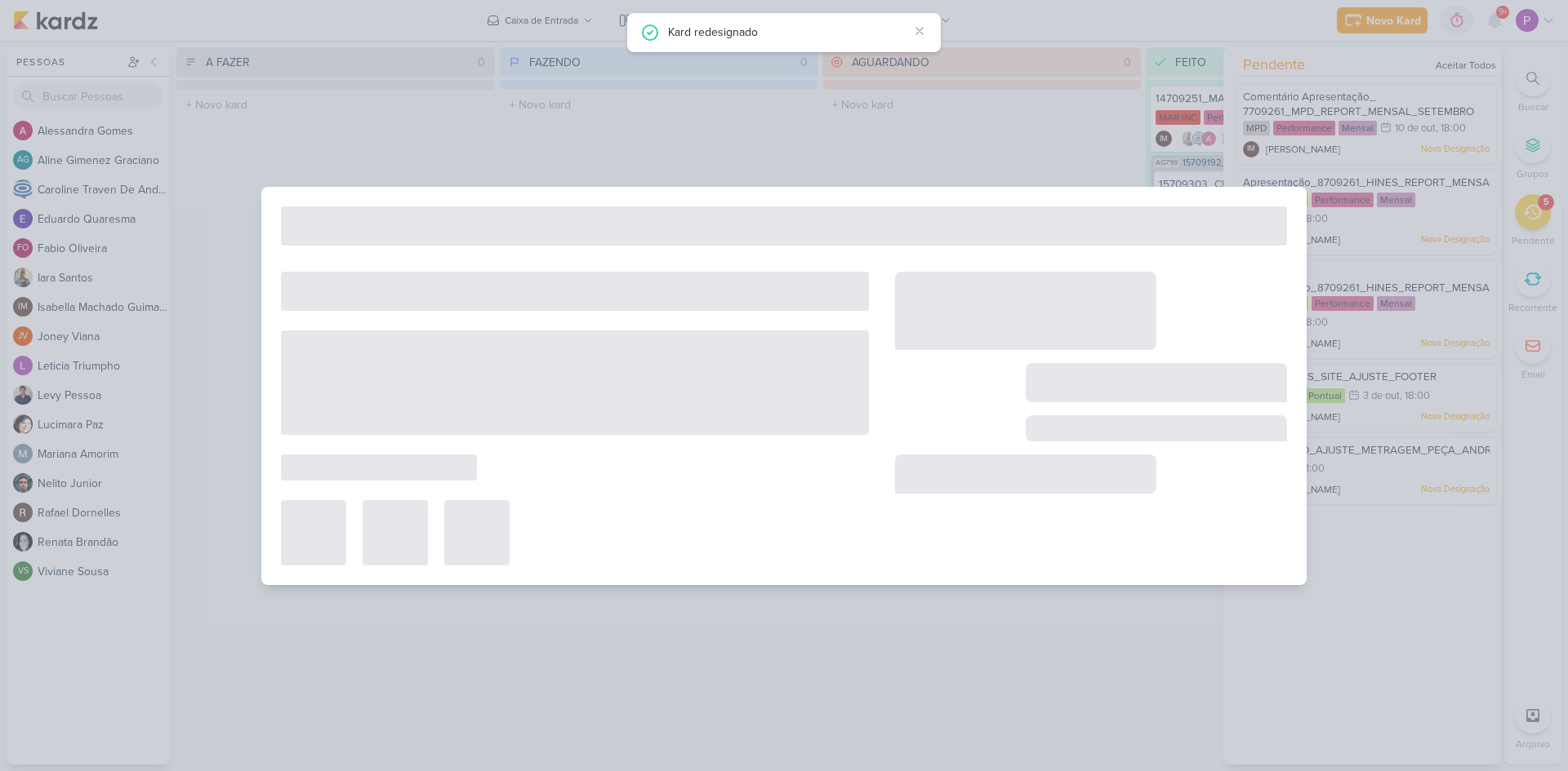
type input "Comentário Apresentação_ 7709261_MPD_REPORT_MENSAL_SETEMBRO"
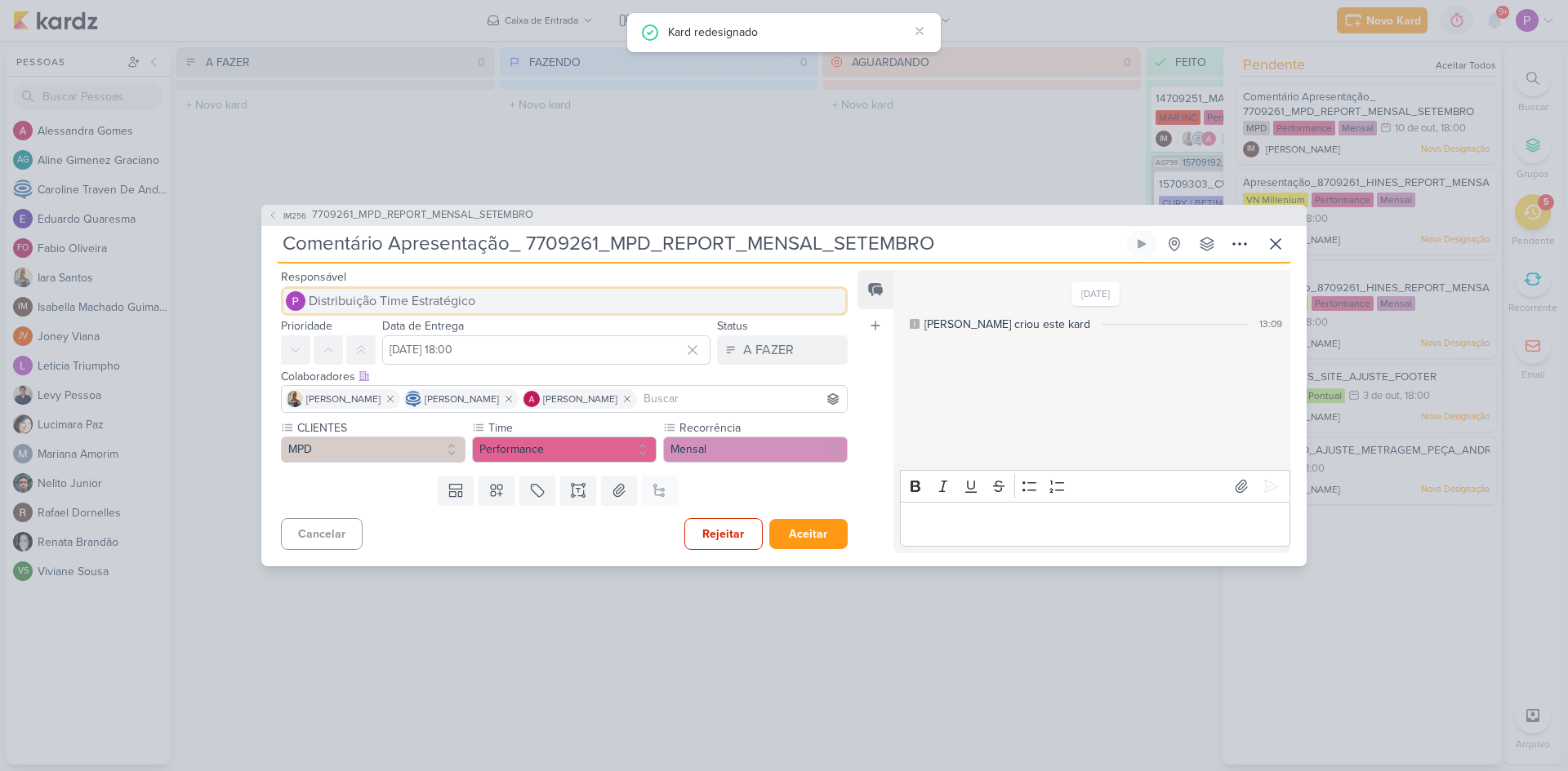
click at [510, 290] on button "Distribuição Time Estratégico" at bounding box center [563, 301] width 566 height 29
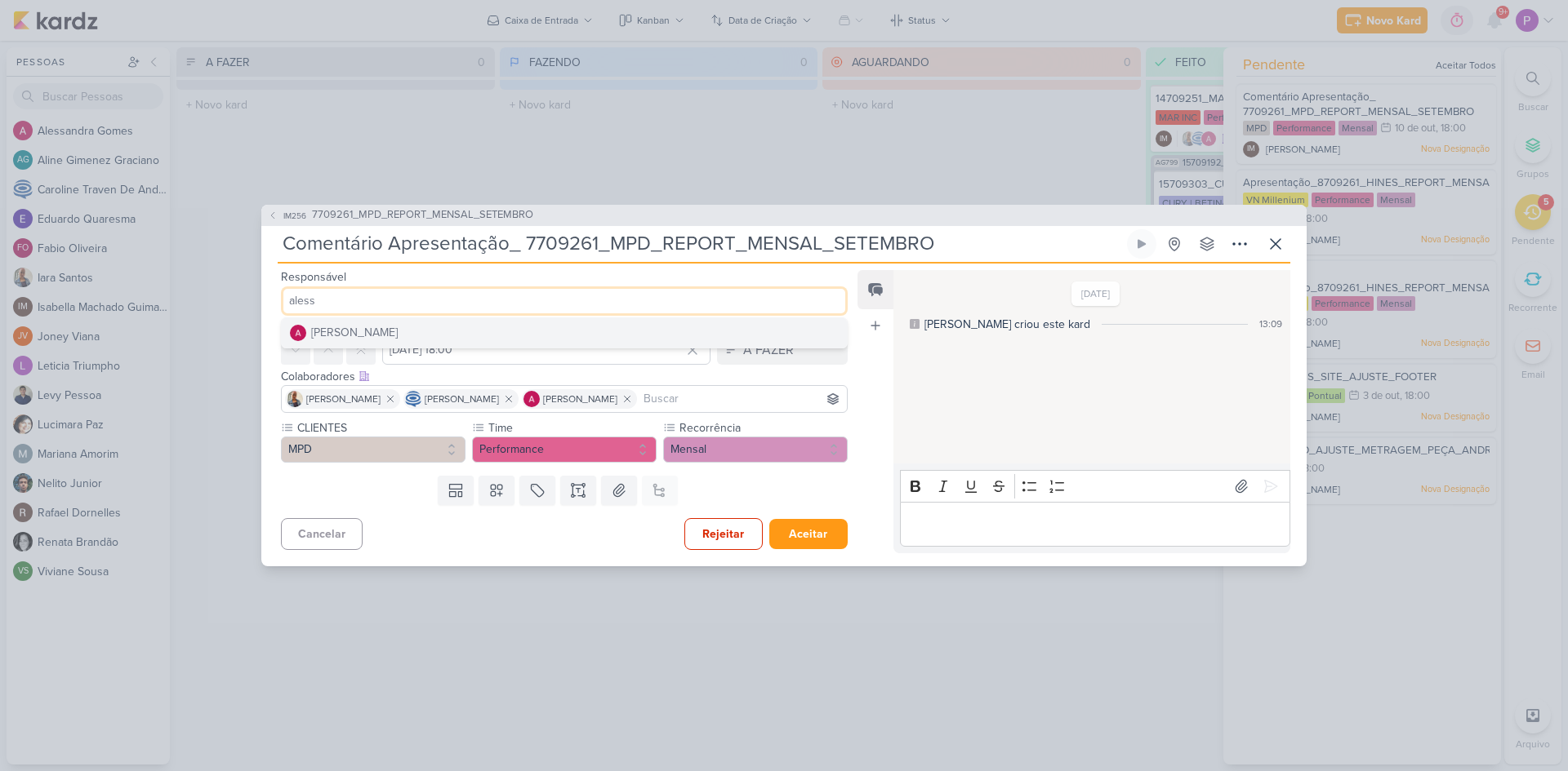
type input "aless"
click at [412, 325] on button "[PERSON_NAME]" at bounding box center [564, 333] width 565 height 29
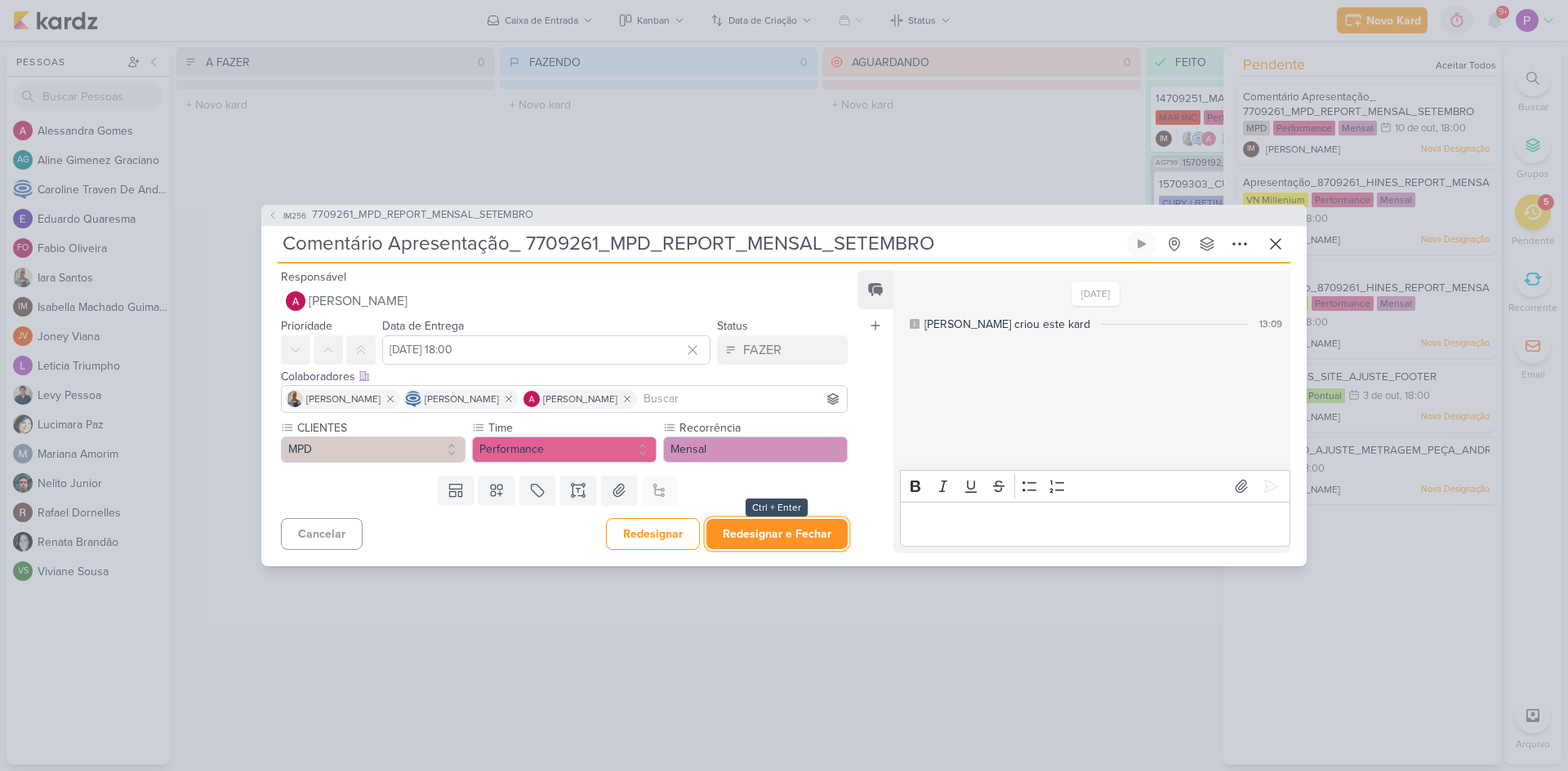
click at [766, 529] on button "Redesignar e Fechar" at bounding box center [776, 534] width 141 height 30
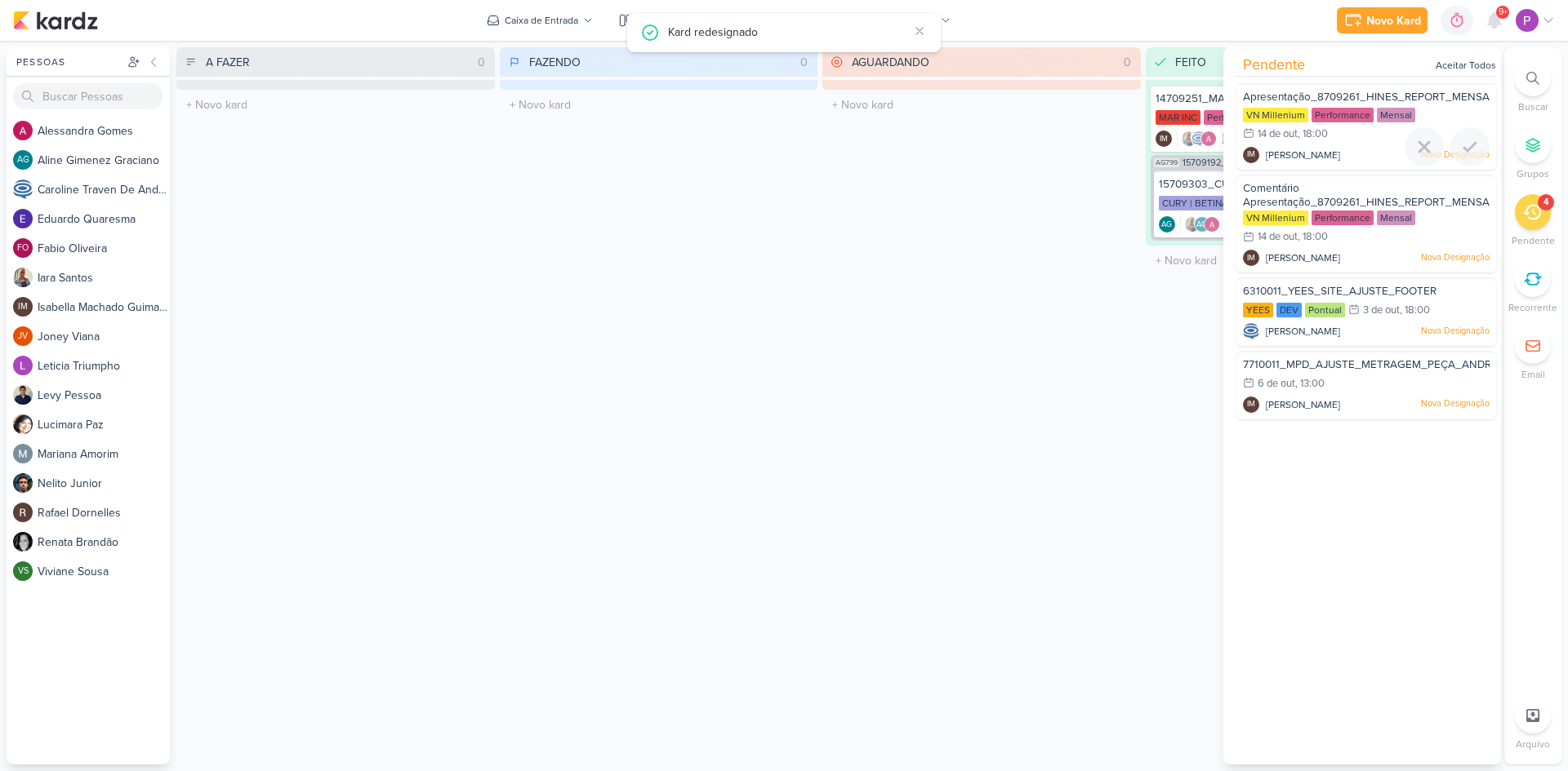
click at [1350, 96] on span "Apresentação_8709261_HINES_REPORT_MENSAL_SETEMBRO" at bounding box center [1400, 96] width 315 height 13
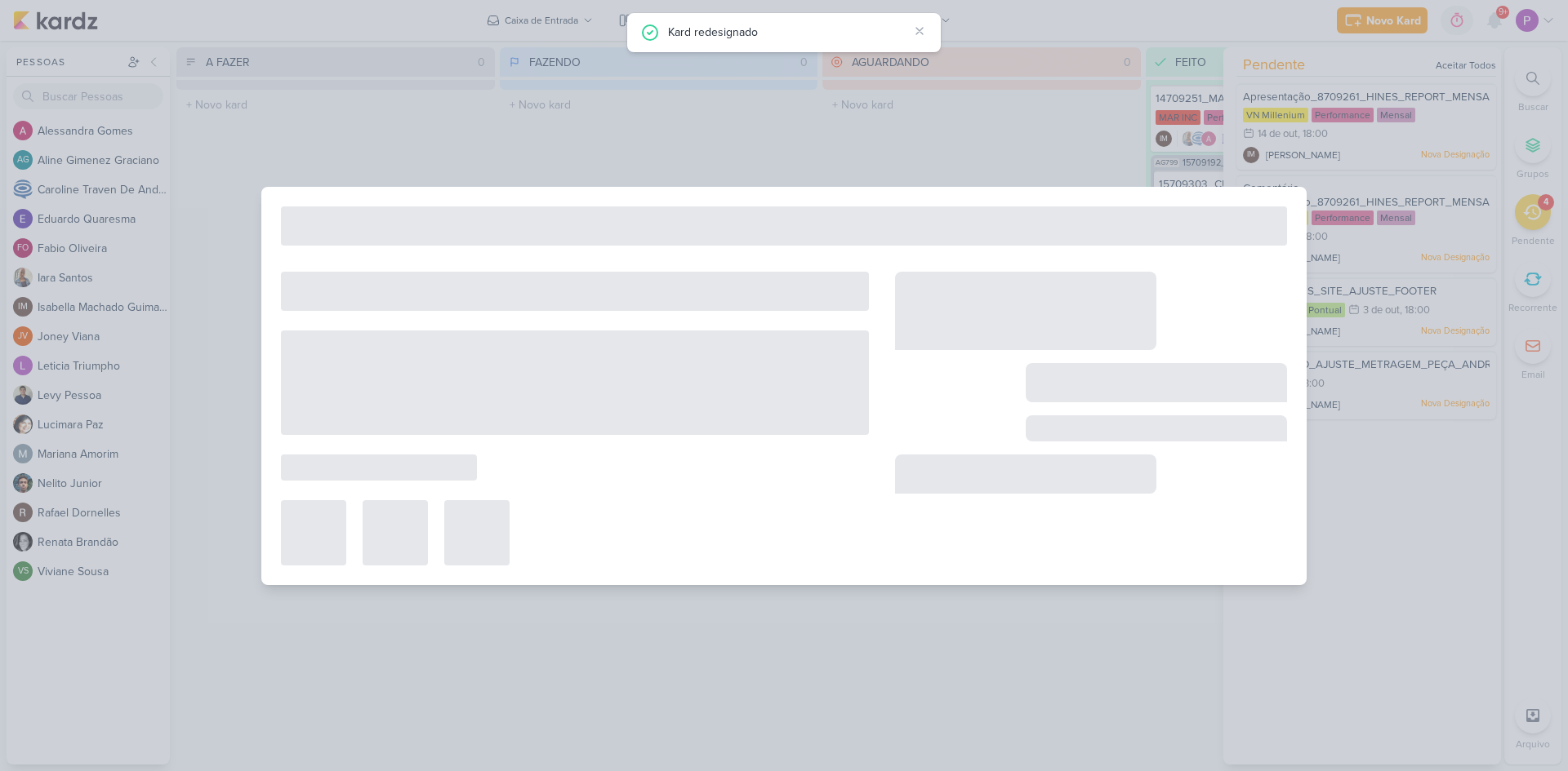
type input "Apresentação_8709261_HINES_REPORT_MENSAL_SETEMBRO"
type input "[DATE] 18:00"
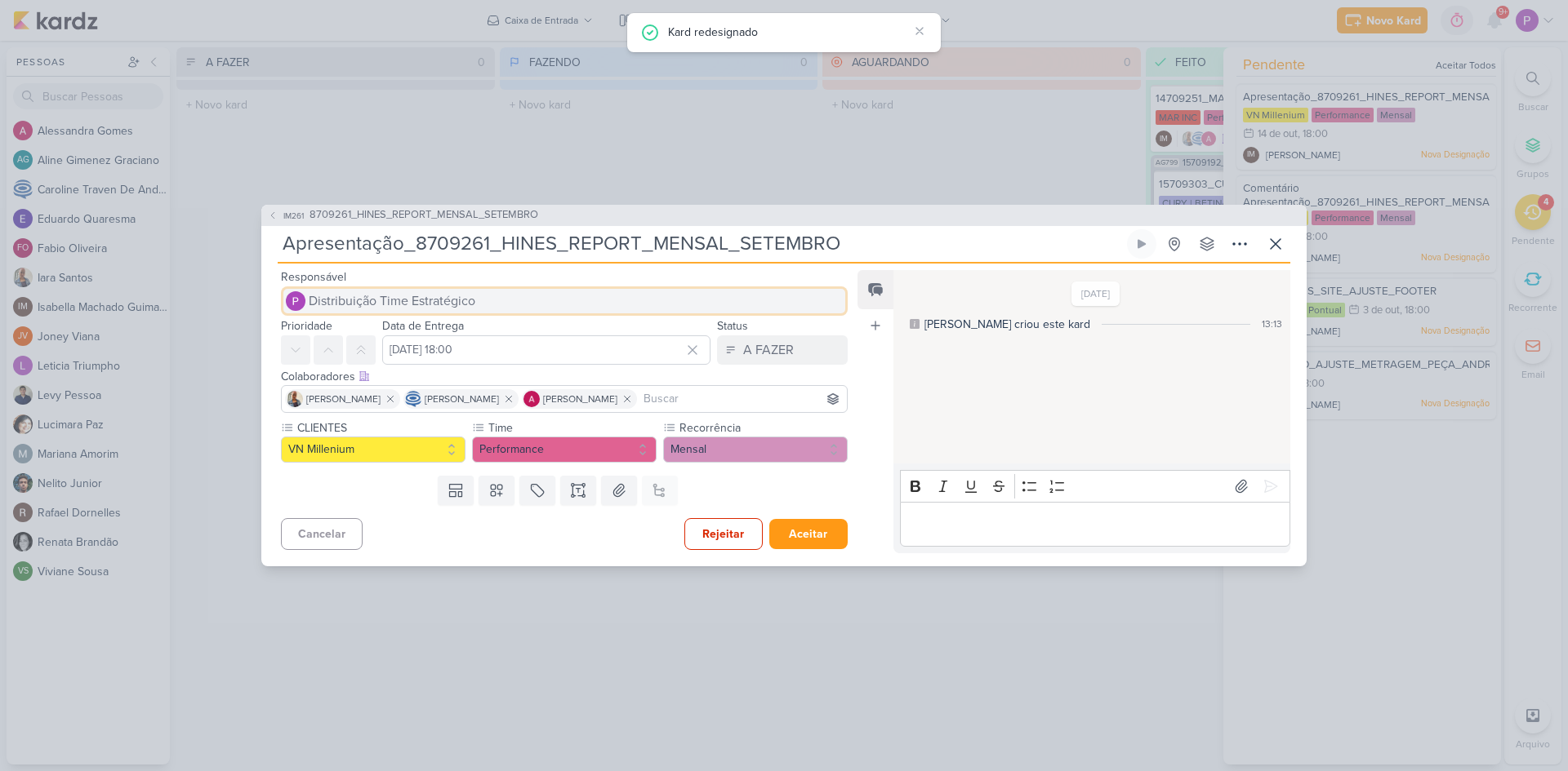
click at [420, 296] on span "Distribuição Time Estratégico" at bounding box center [392, 301] width 166 height 19
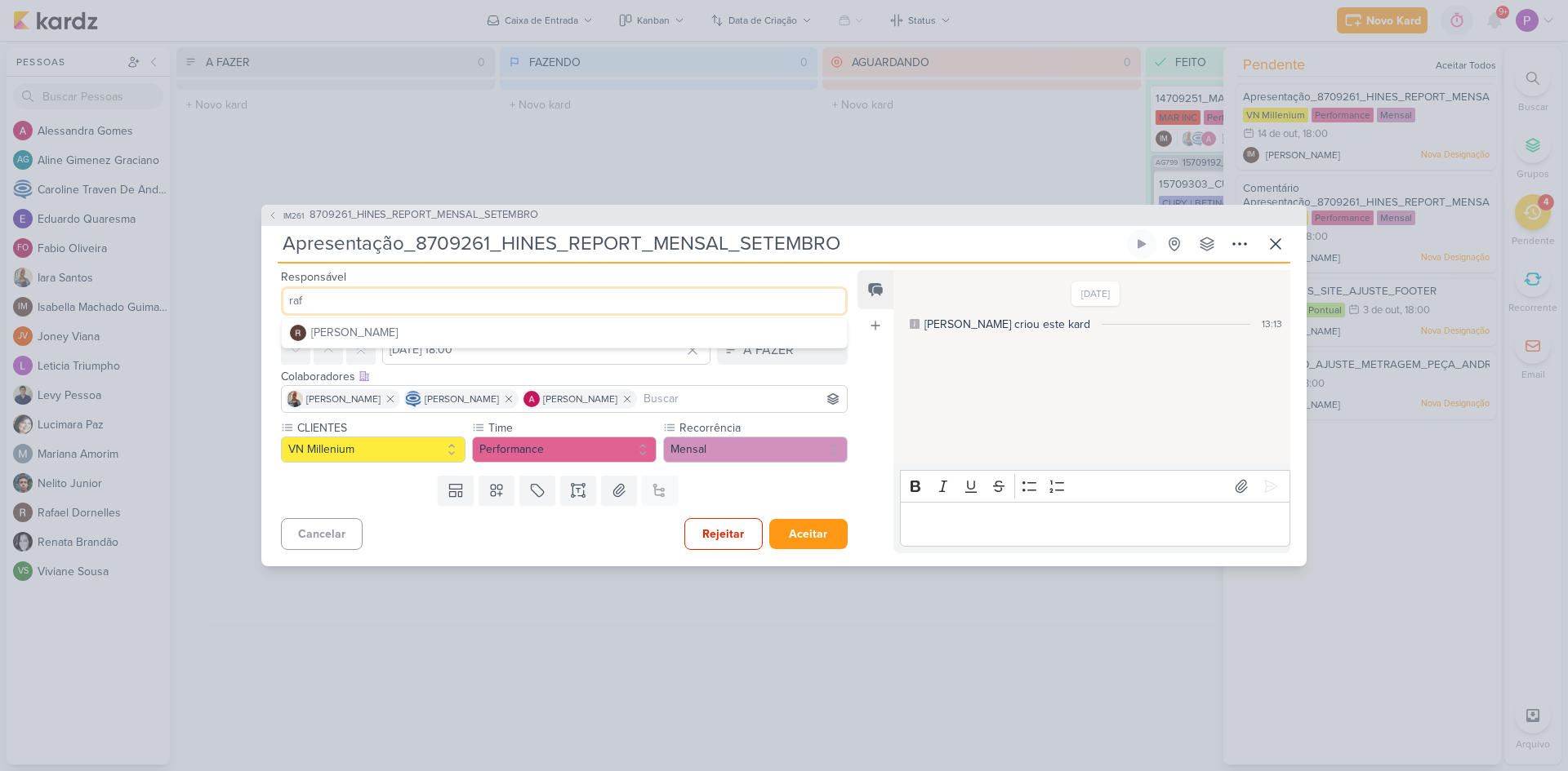
type input "raf"
click at [375, 336] on div "[PERSON_NAME]" at bounding box center [354, 333] width 86 height 17
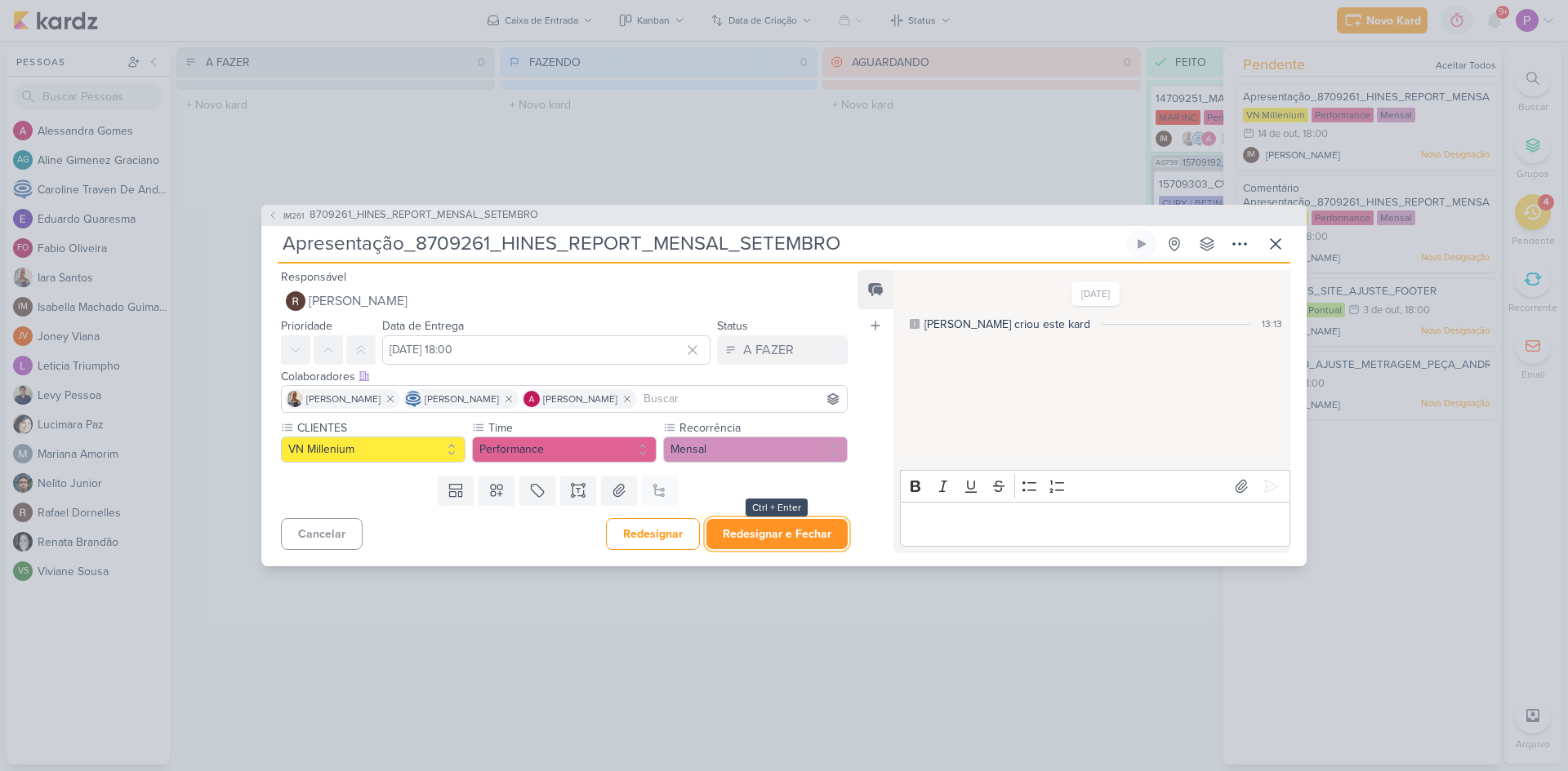
click at [780, 540] on button "Redesignar e Fechar" at bounding box center [776, 534] width 141 height 30
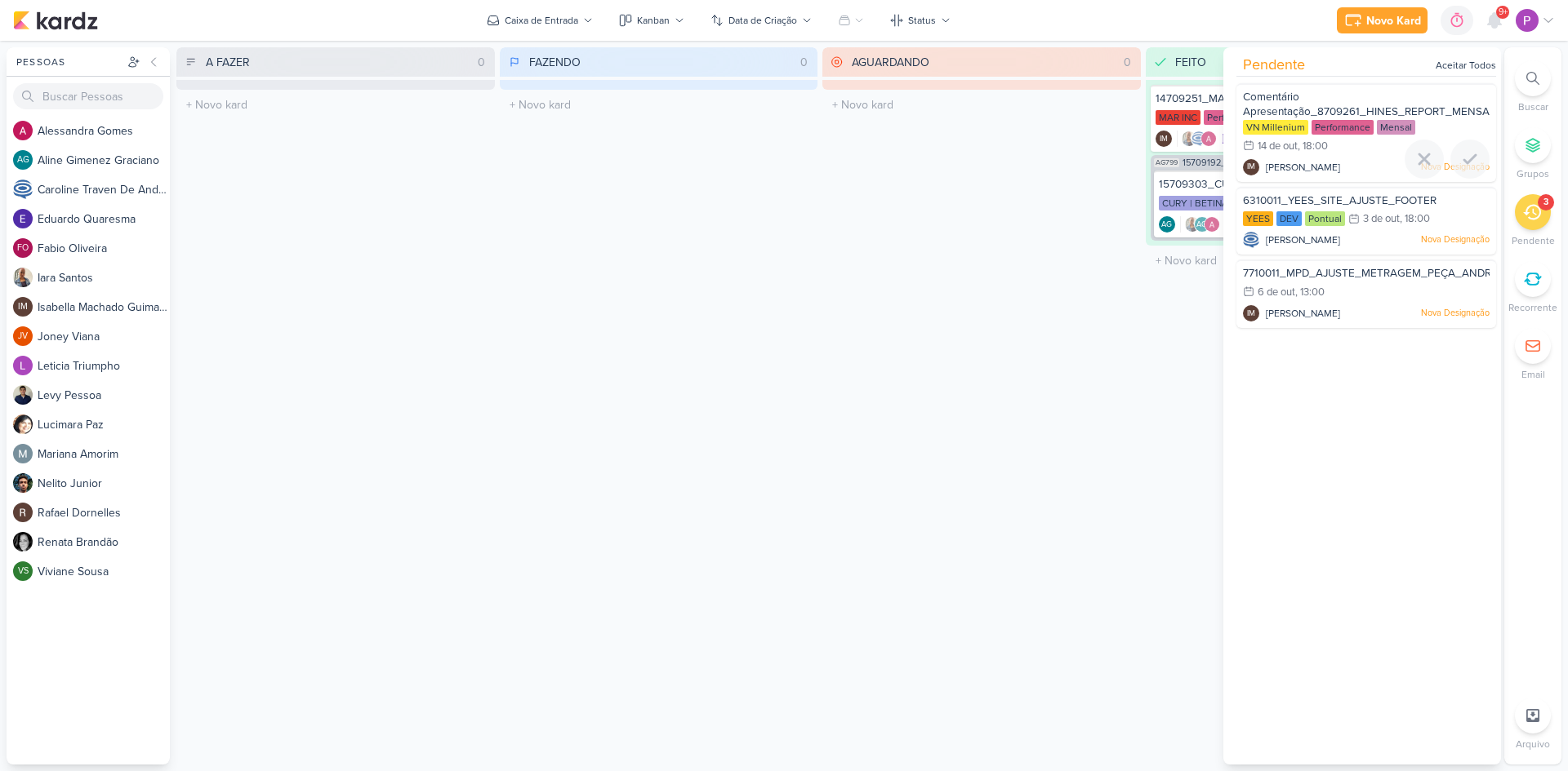
click at [1364, 108] on span "Comentário Apresentação_8709261_HINES_REPORT_MENSAL_SETEMBRO" at bounding box center [1400, 104] width 315 height 28
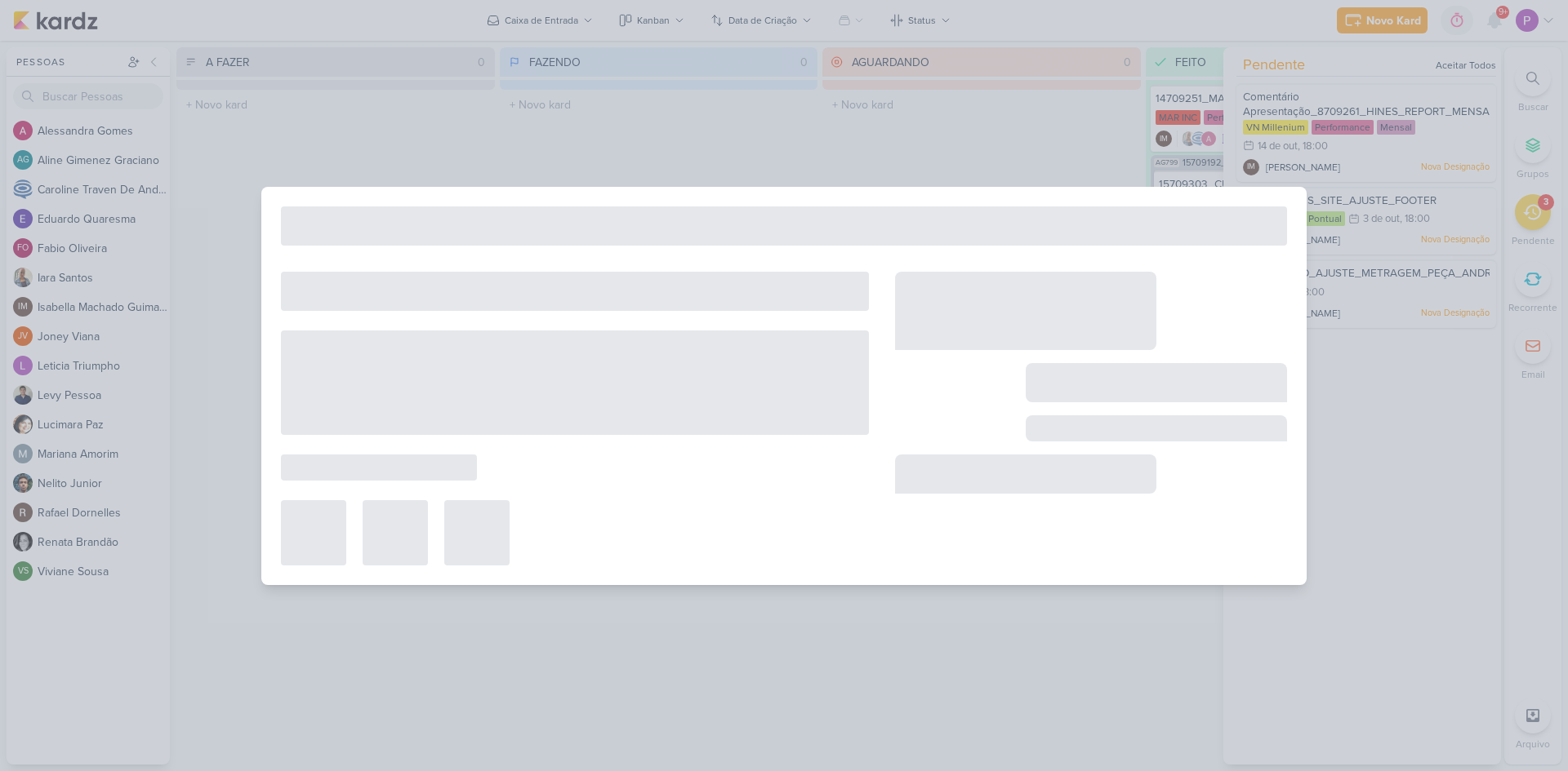
type input "Comentário Apresentação_8709261_HINES_REPORT_MENSAL_SETEMBRO"
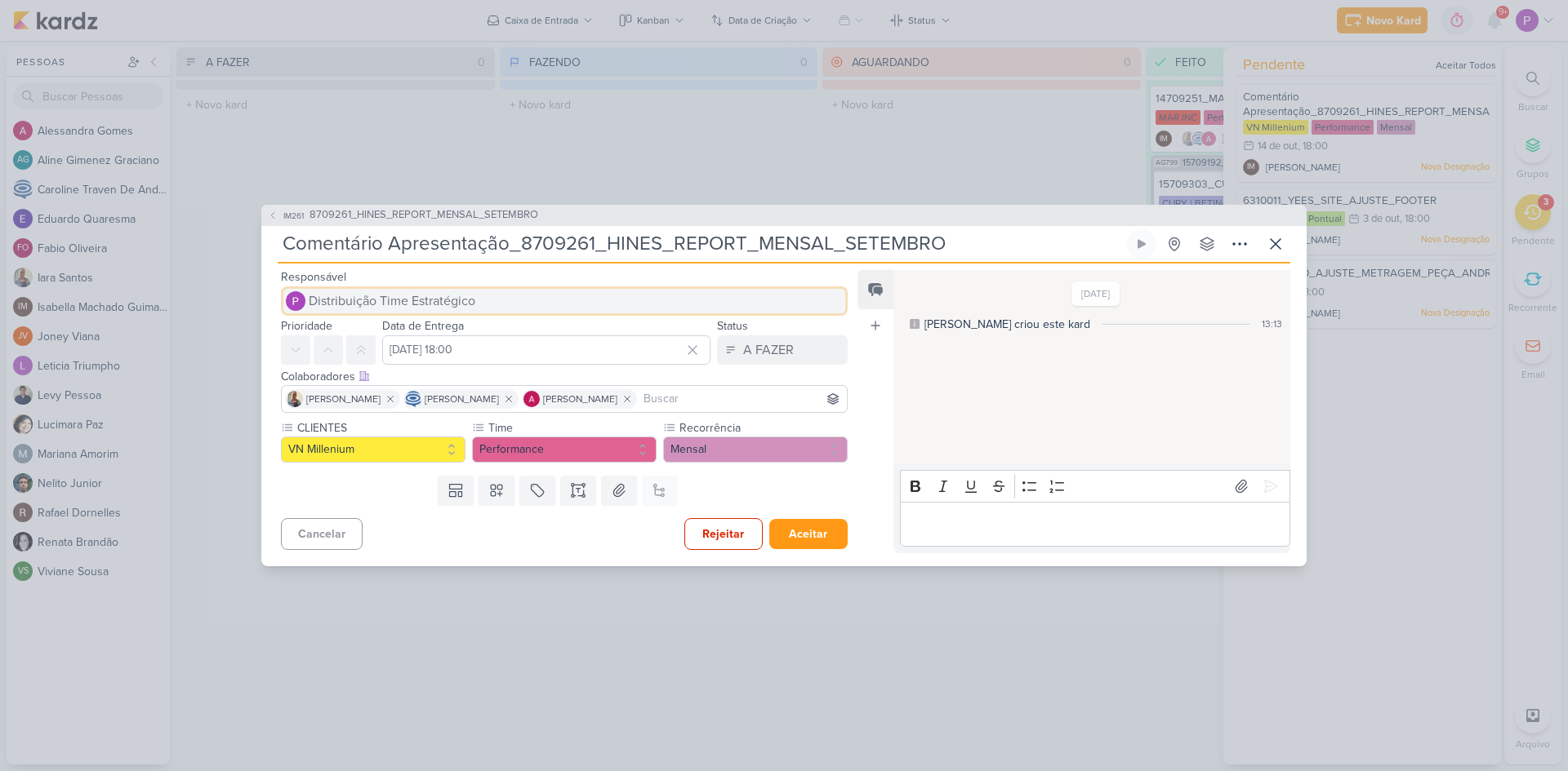
click at [482, 308] on button "Distribuição Time Estratégico" at bounding box center [563, 301] width 566 height 29
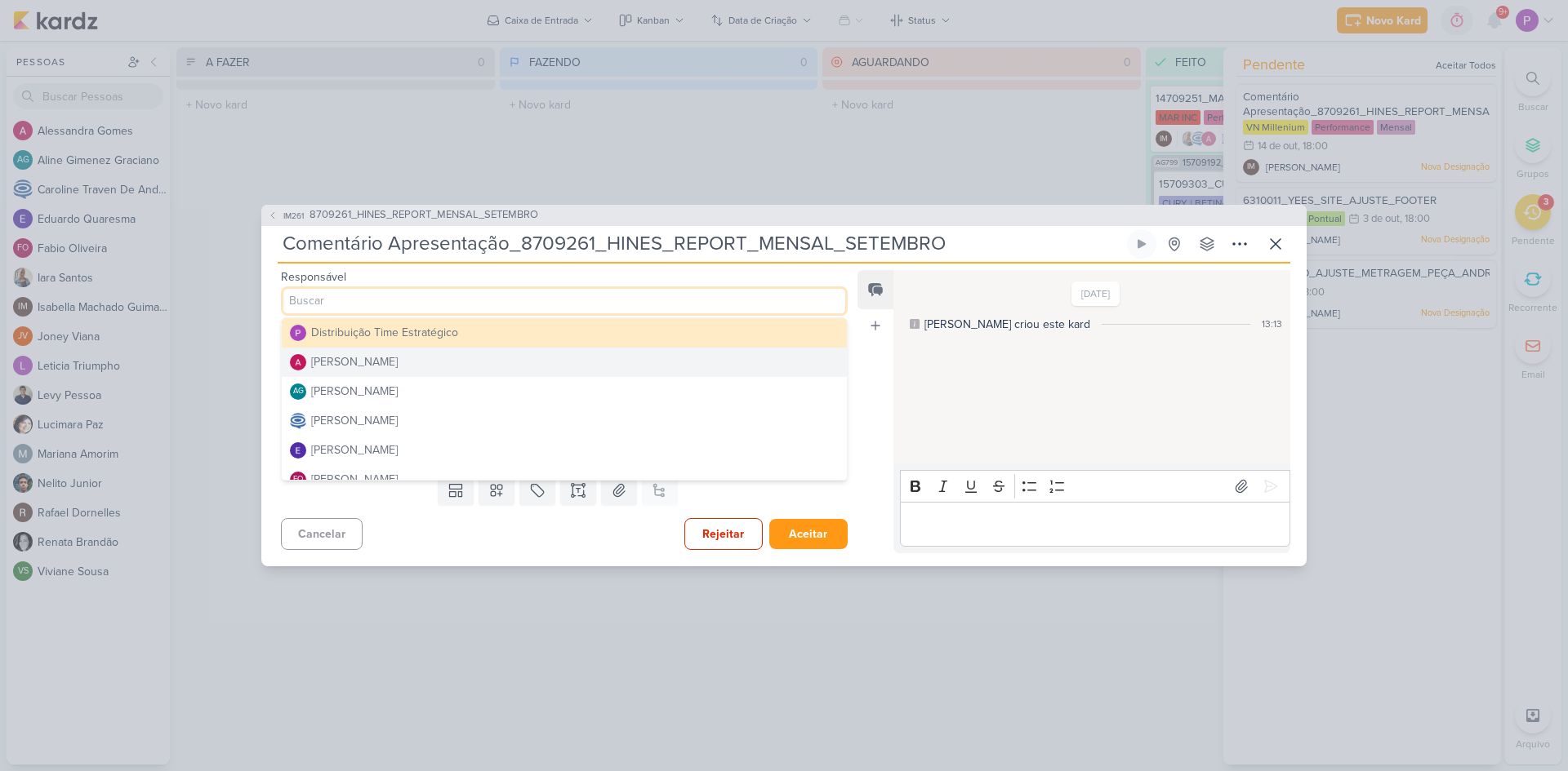
click at [455, 362] on button "[PERSON_NAME]" at bounding box center [564, 362] width 565 height 29
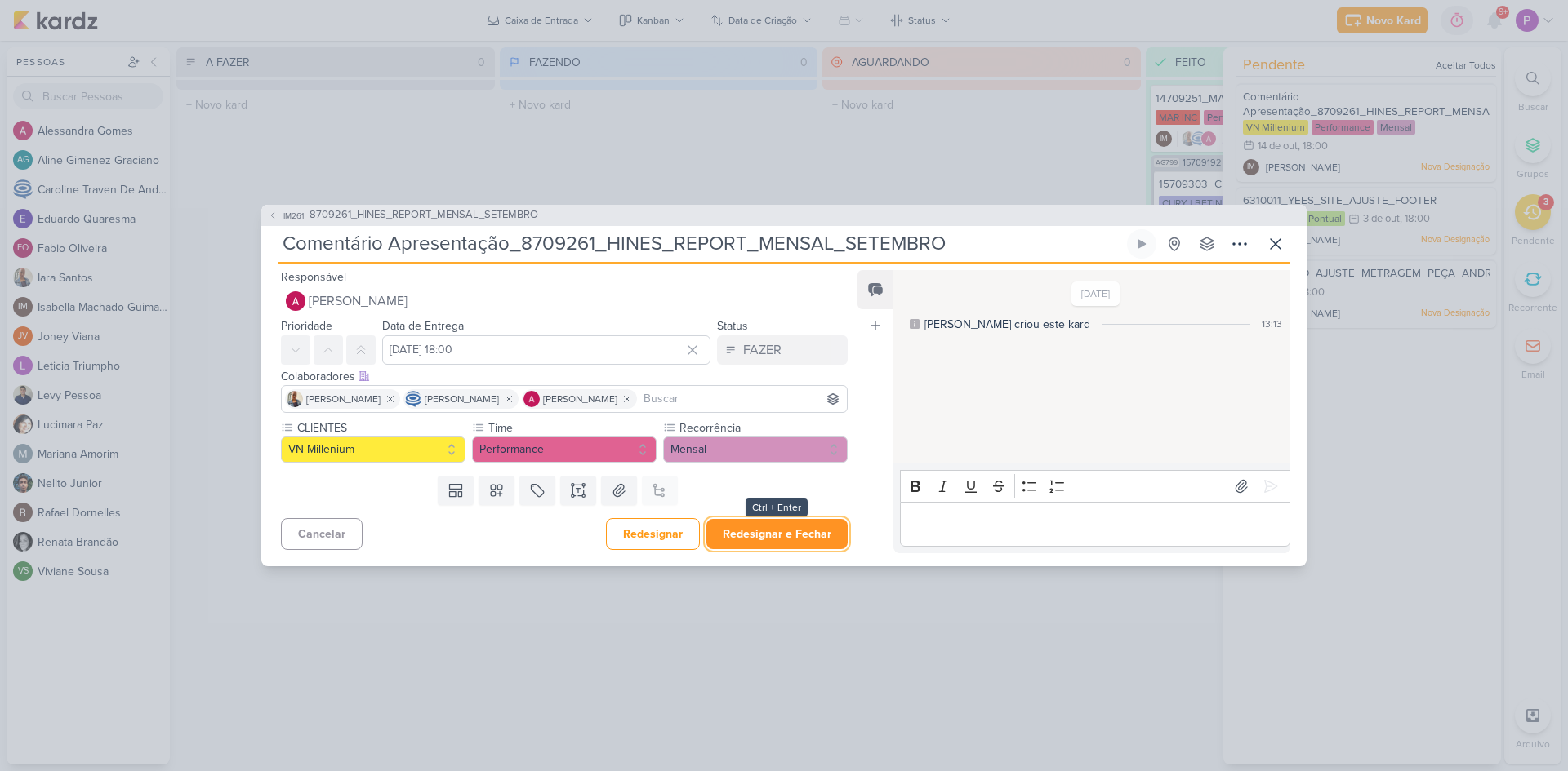
click at [755, 539] on button "Redesignar e Fechar" at bounding box center [776, 534] width 141 height 30
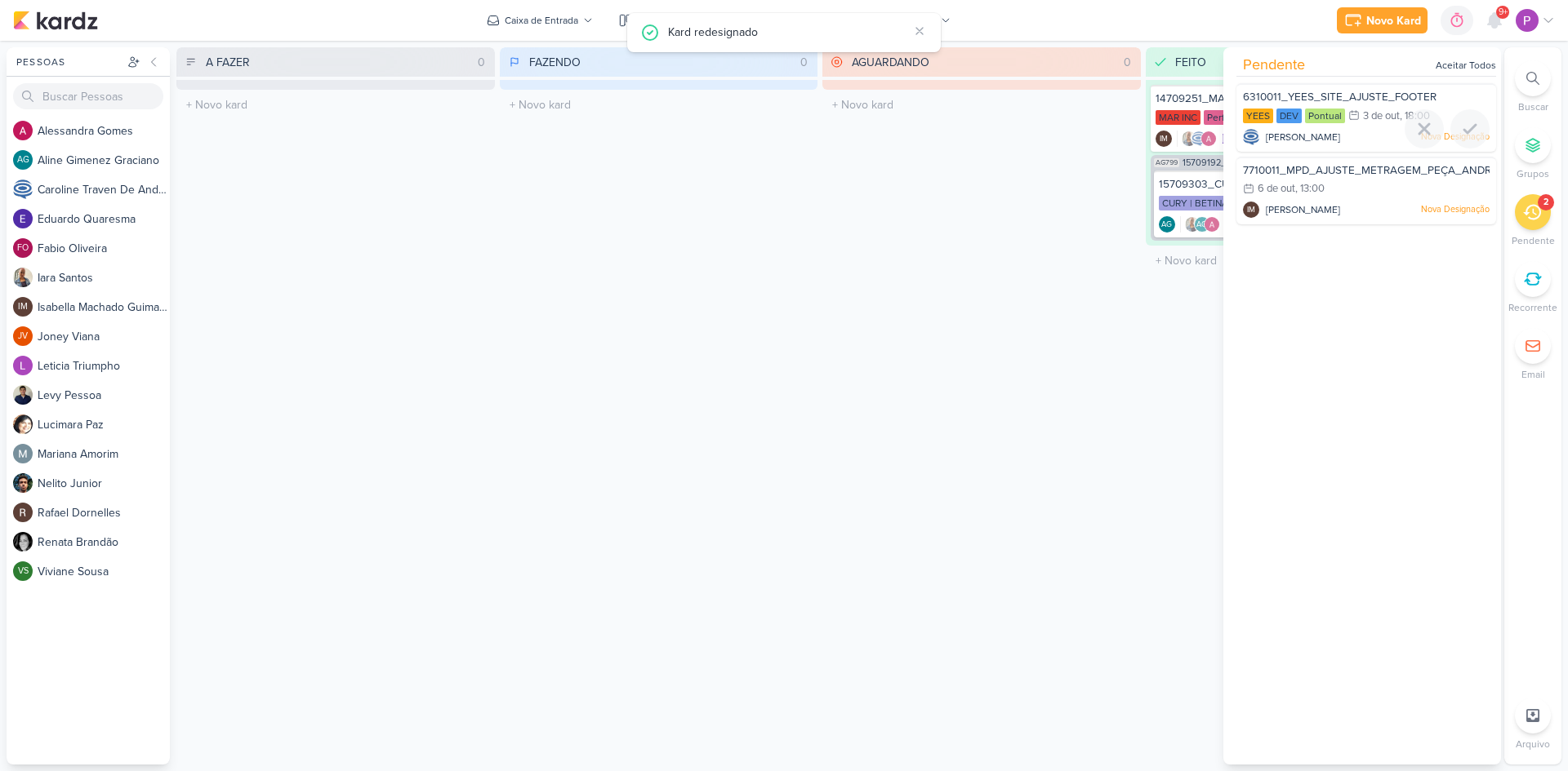
click at [1379, 95] on span "6310011_YEES_SITE_AJUSTE_FOOTER" at bounding box center [1339, 96] width 193 height 13
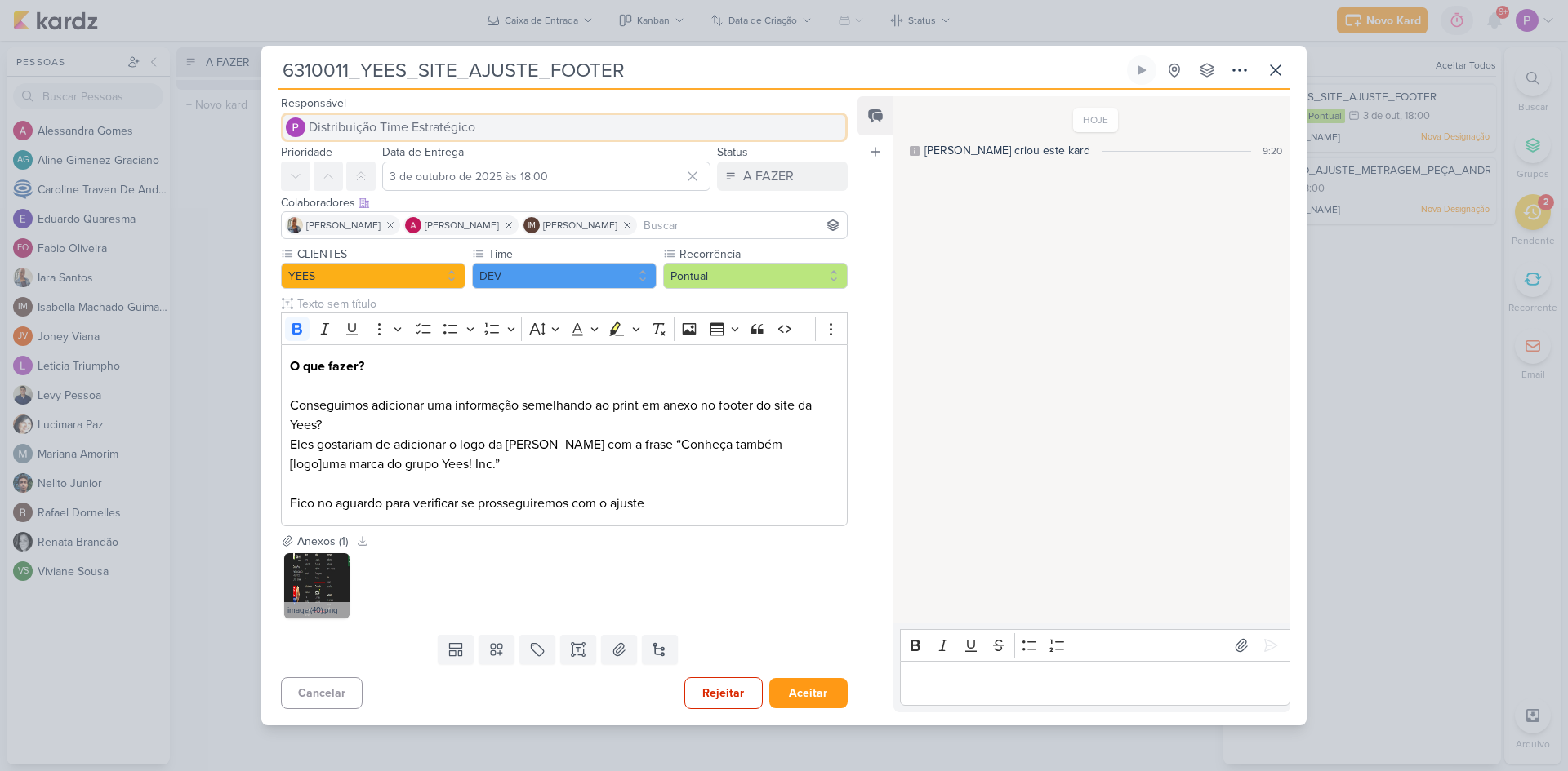
click at [392, 137] on span "Distribuição Time Estratégico" at bounding box center [392, 127] width 166 height 19
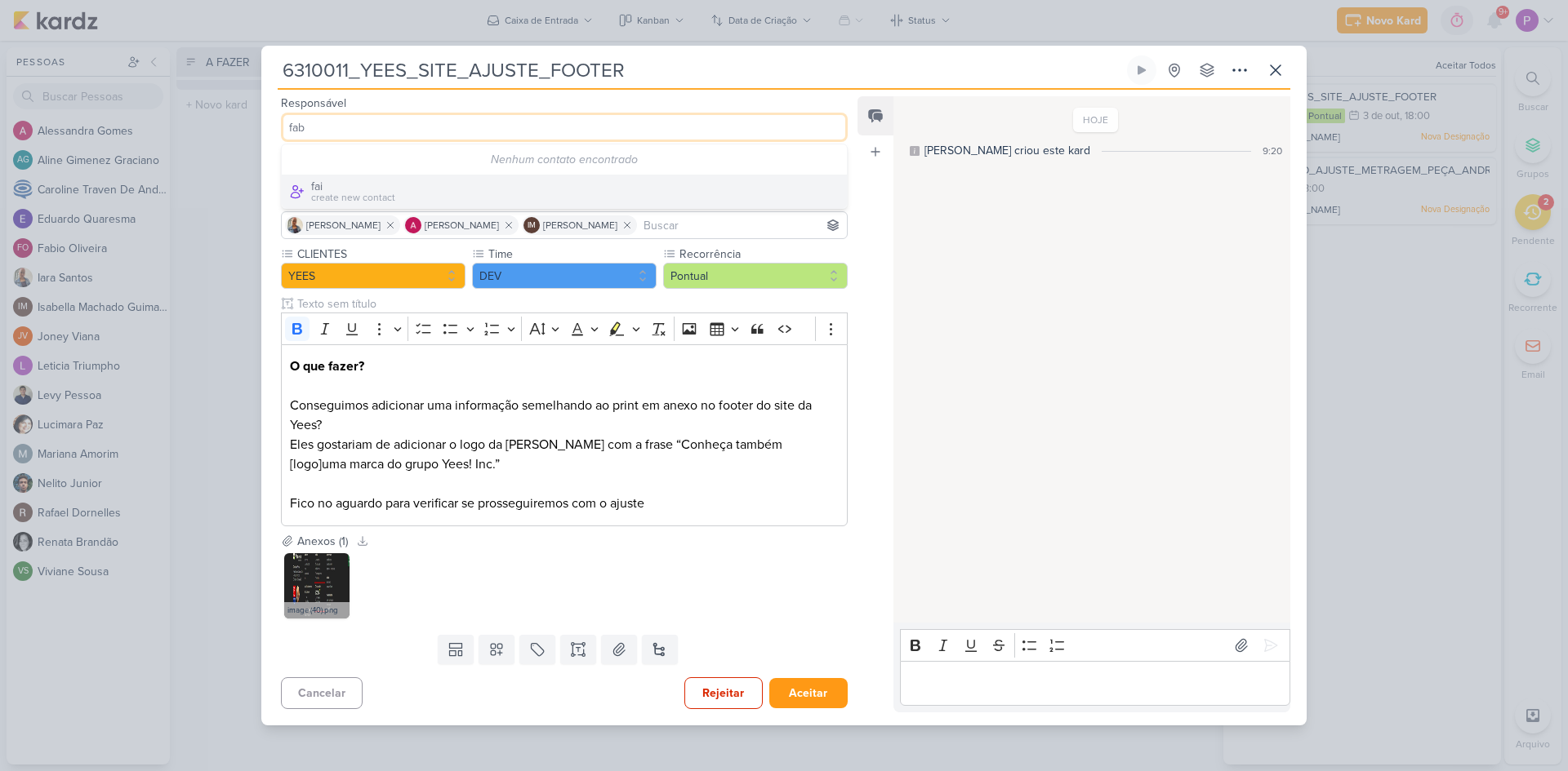
click at [330, 136] on input "fab" at bounding box center [563, 127] width 566 height 29
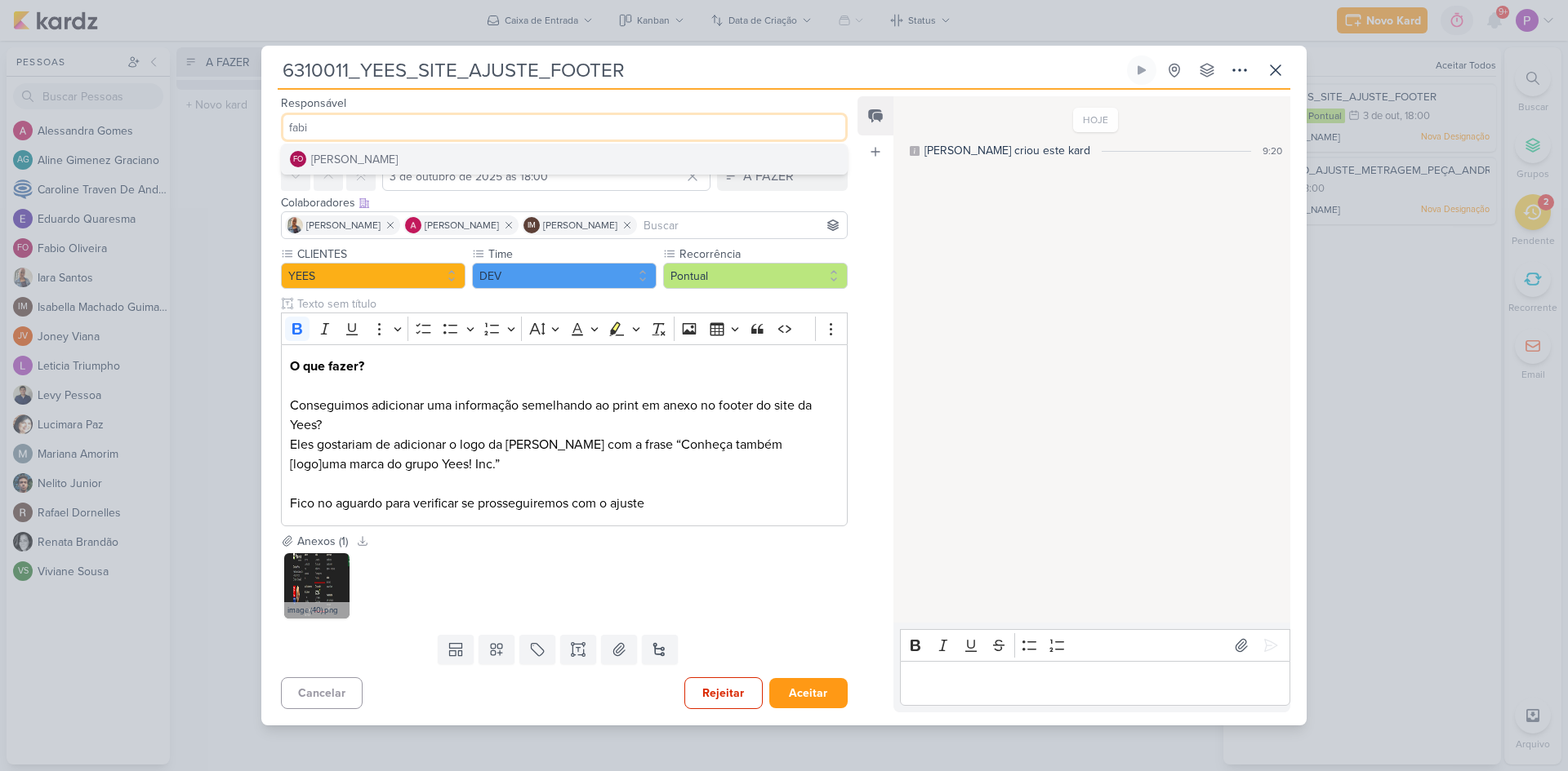
type input "fabi"
click at [353, 154] on div "[PERSON_NAME]" at bounding box center [354, 159] width 86 height 17
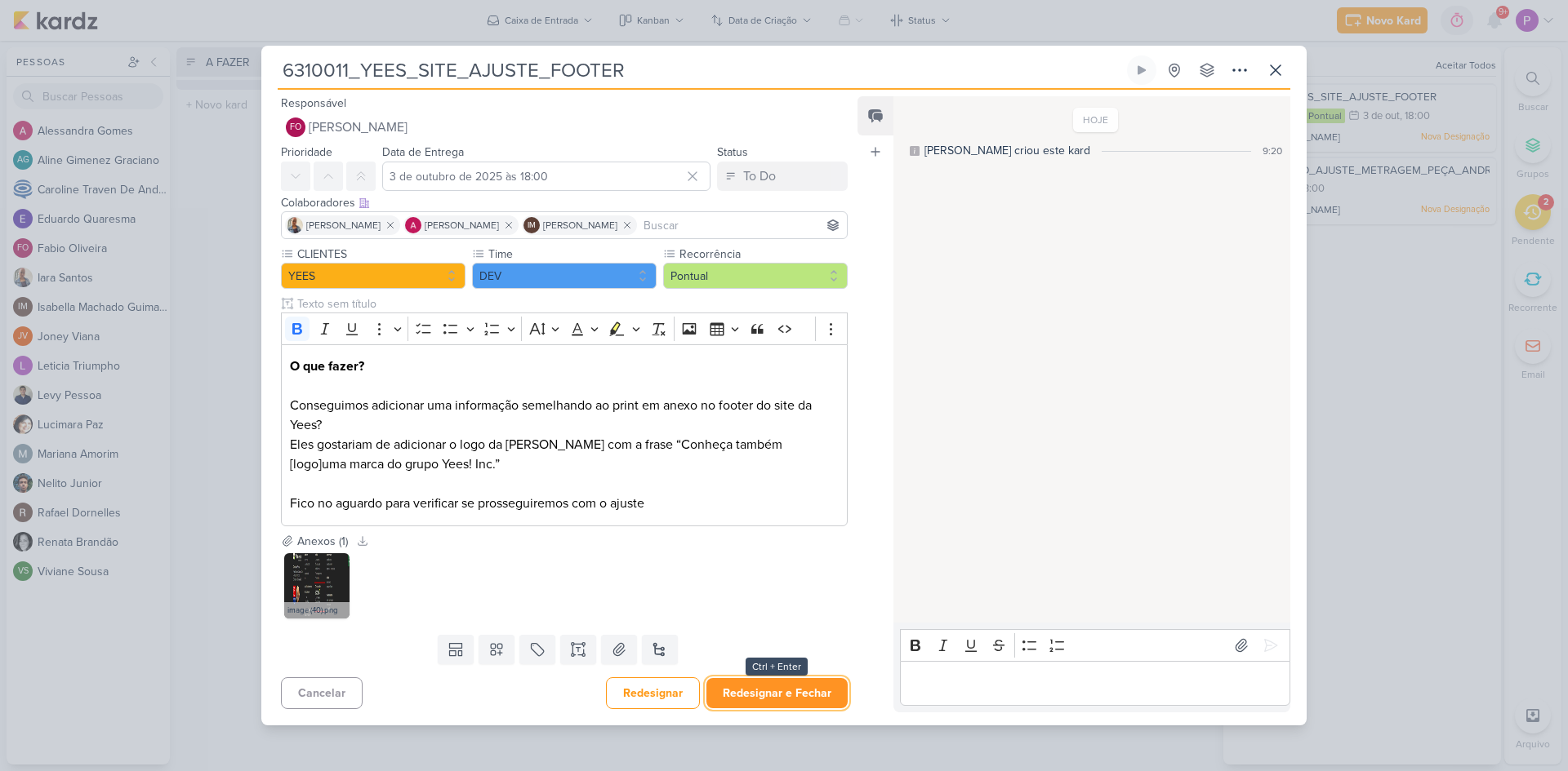
click at [784, 692] on button "Redesignar e Fechar" at bounding box center [776, 692] width 141 height 30
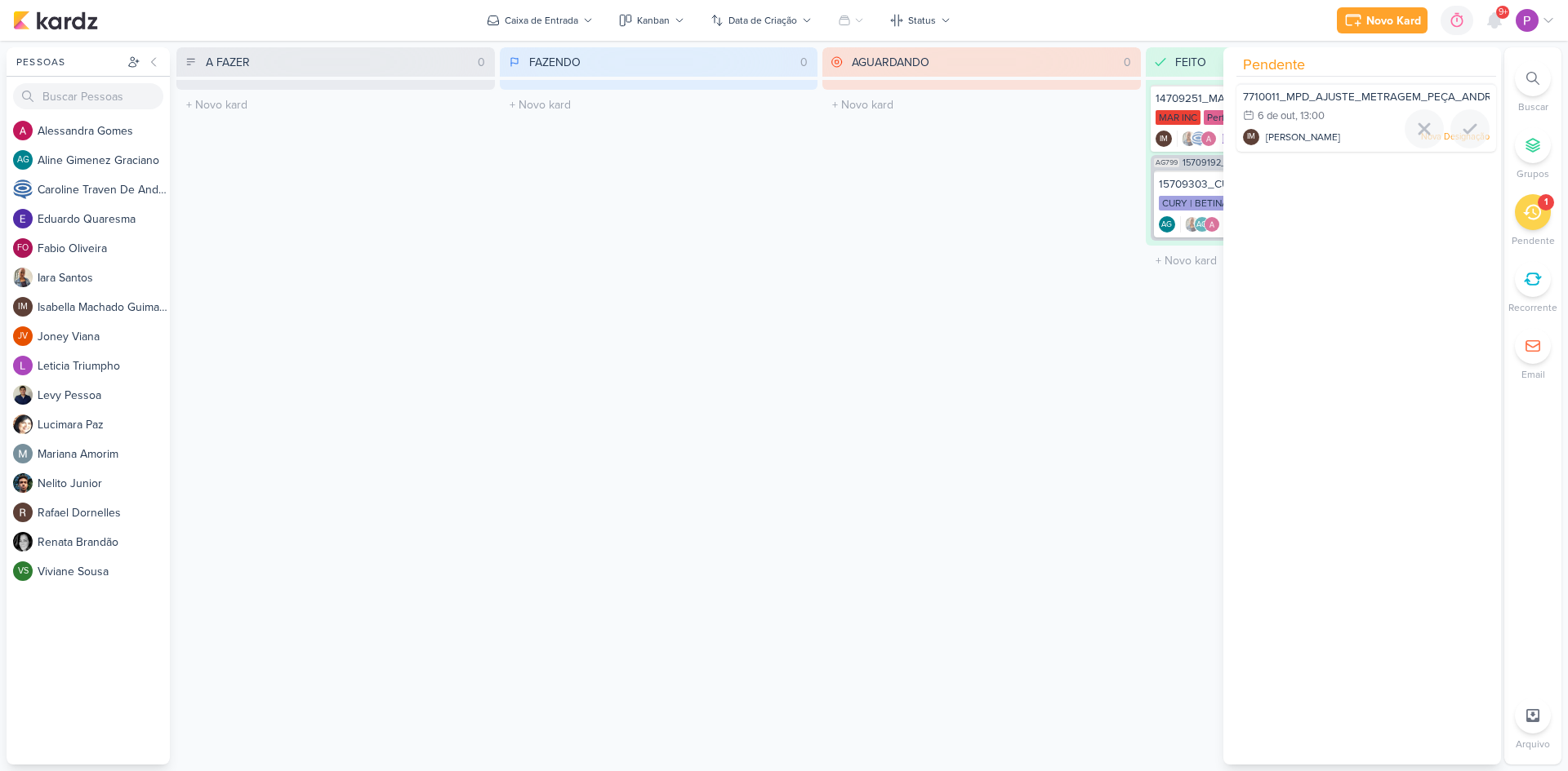
click at [1355, 123] on div "6/10 [DATE] 13:00" at bounding box center [1366, 117] width 247 height 17
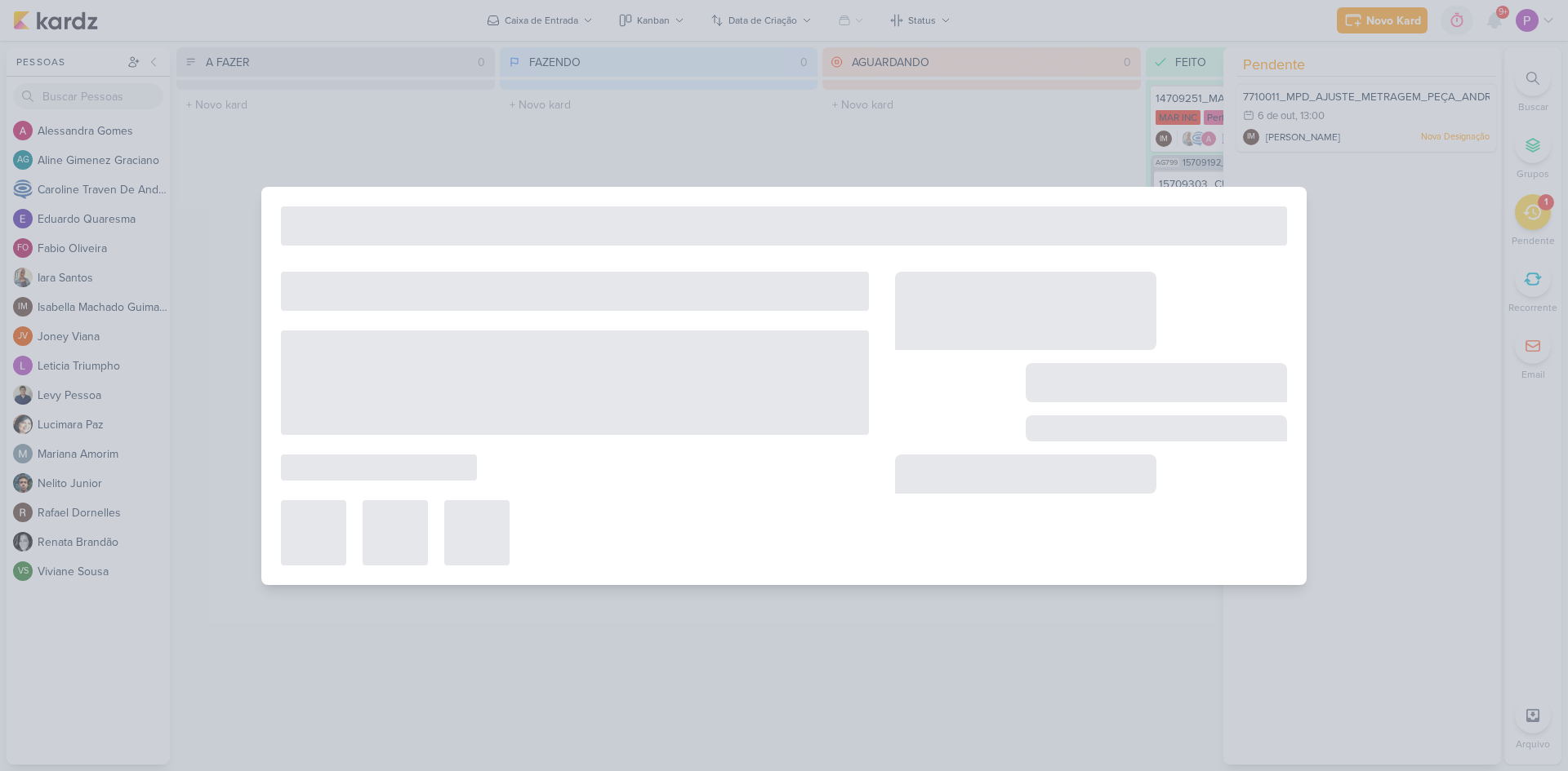
type input "7710011_MPD_AJUSTE_METRAGEM_PEÇA_ANDROMEDA"
type input "[DATE] 13:00"
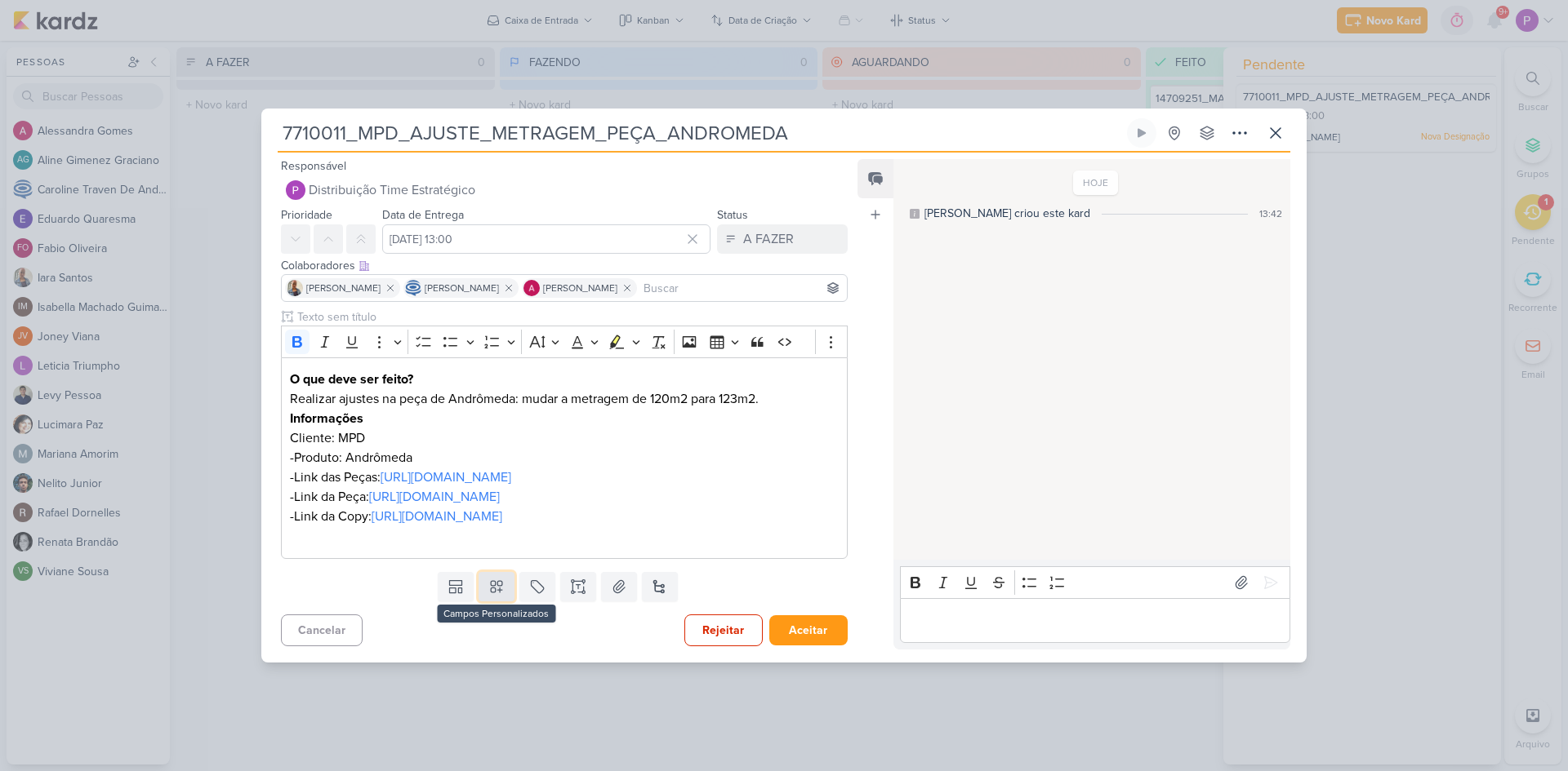
click at [493, 601] on button at bounding box center [495, 587] width 36 height 29
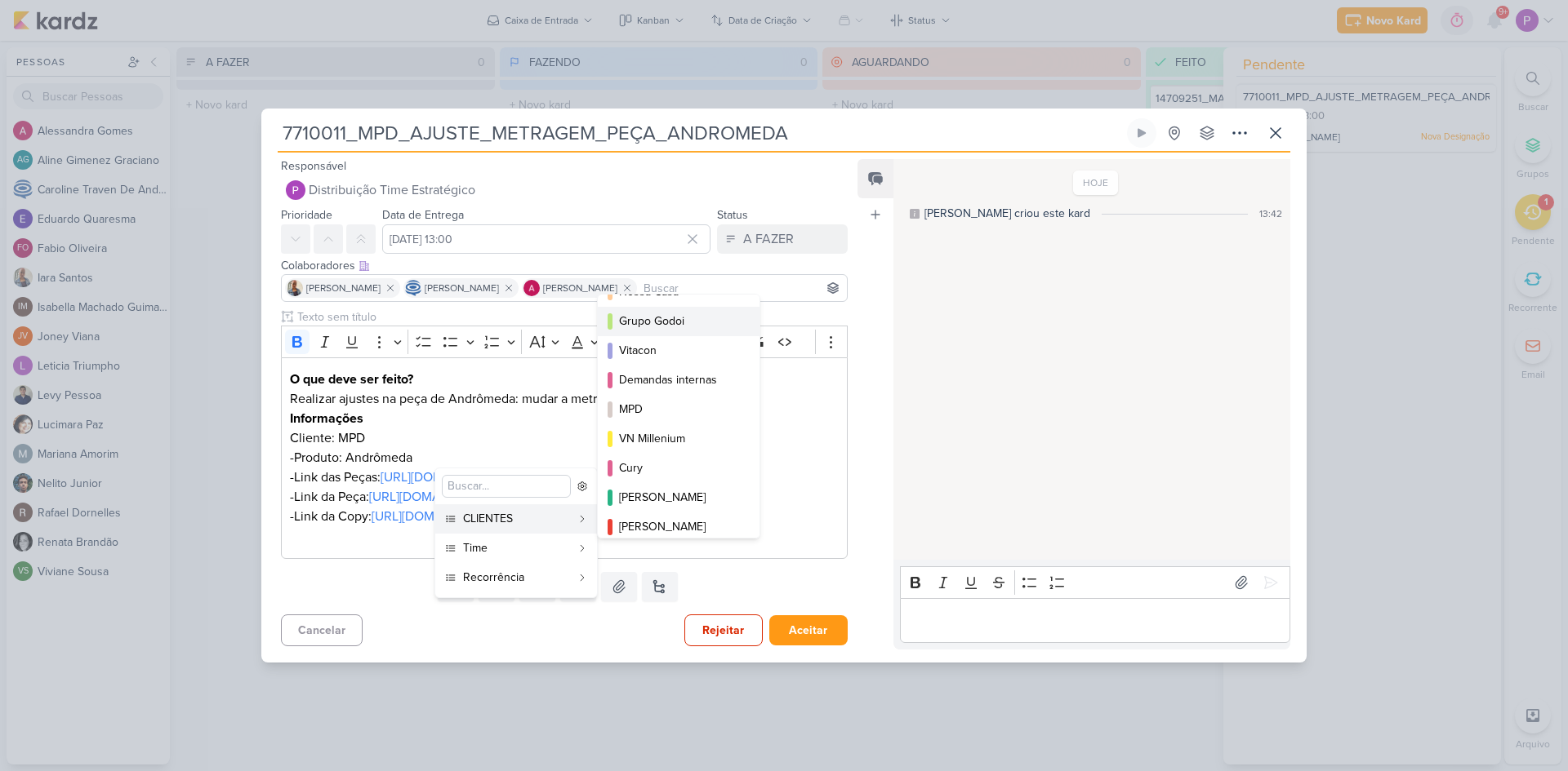
scroll to position [82, 0]
click at [663, 407] on div "MPD" at bounding box center [679, 409] width 120 height 17
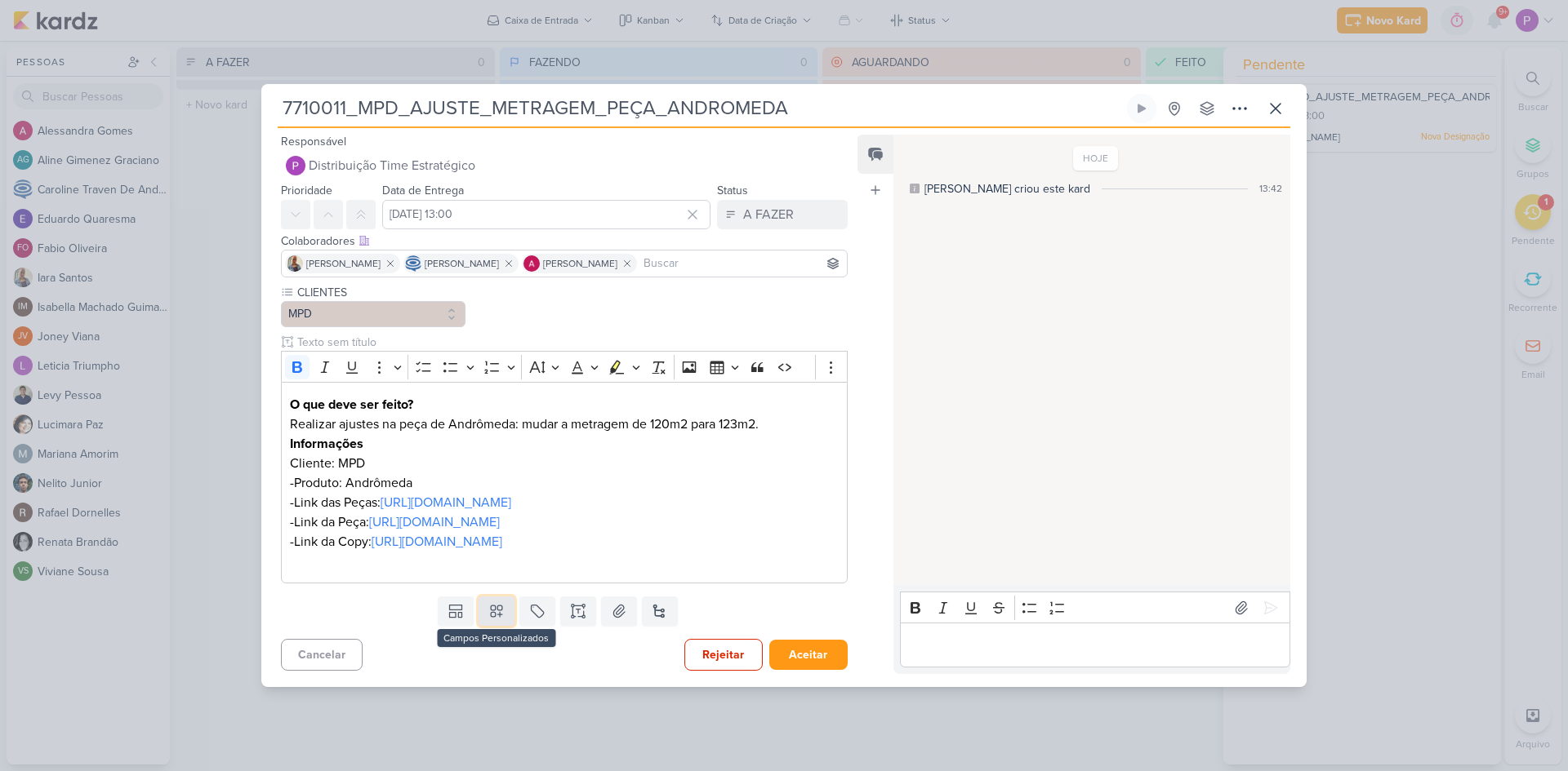
click at [494, 620] on icon at bounding box center [496, 611] width 17 height 17
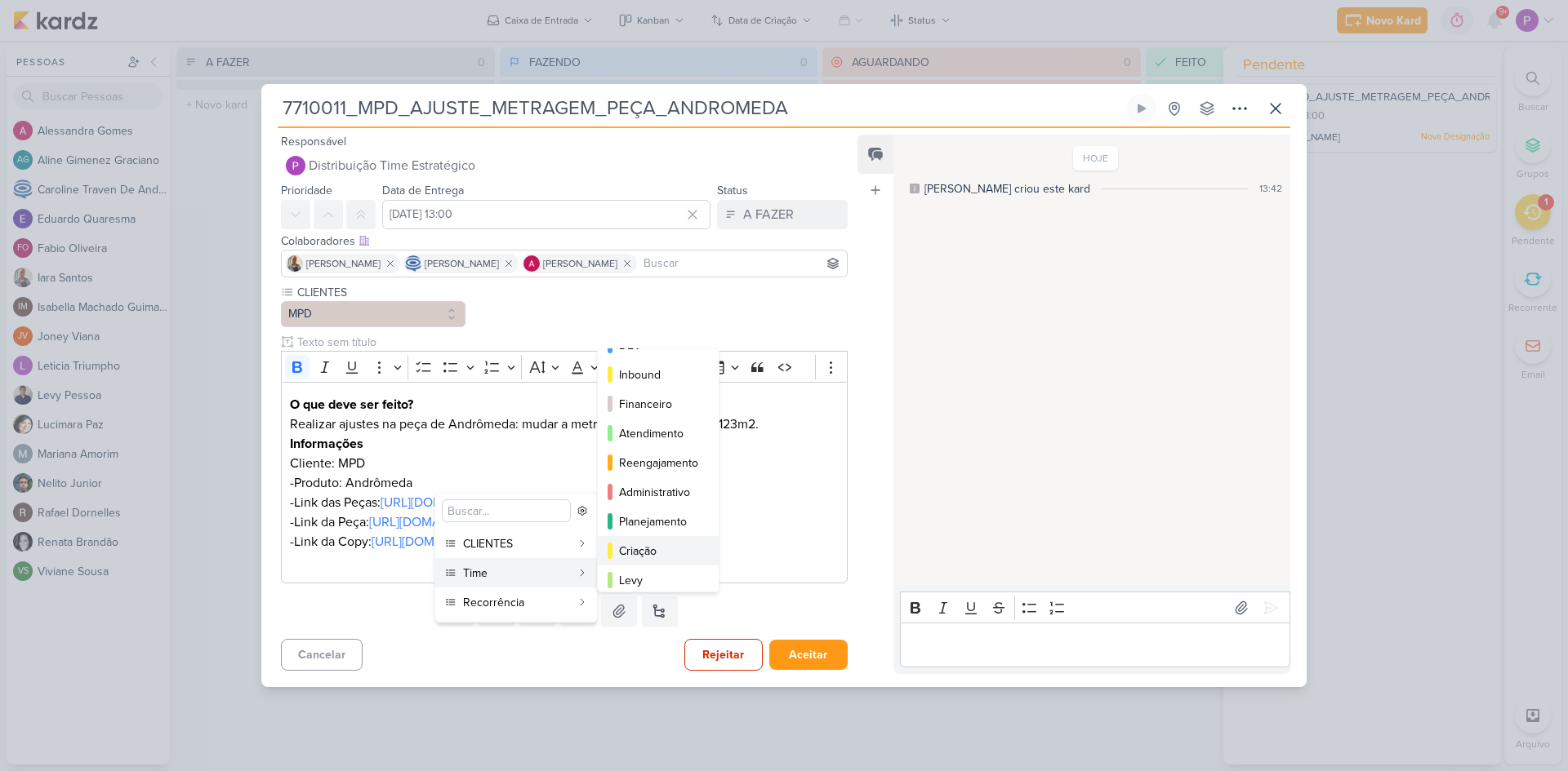
click at [668, 547] on div "Criação" at bounding box center [659, 552] width 80 height 17
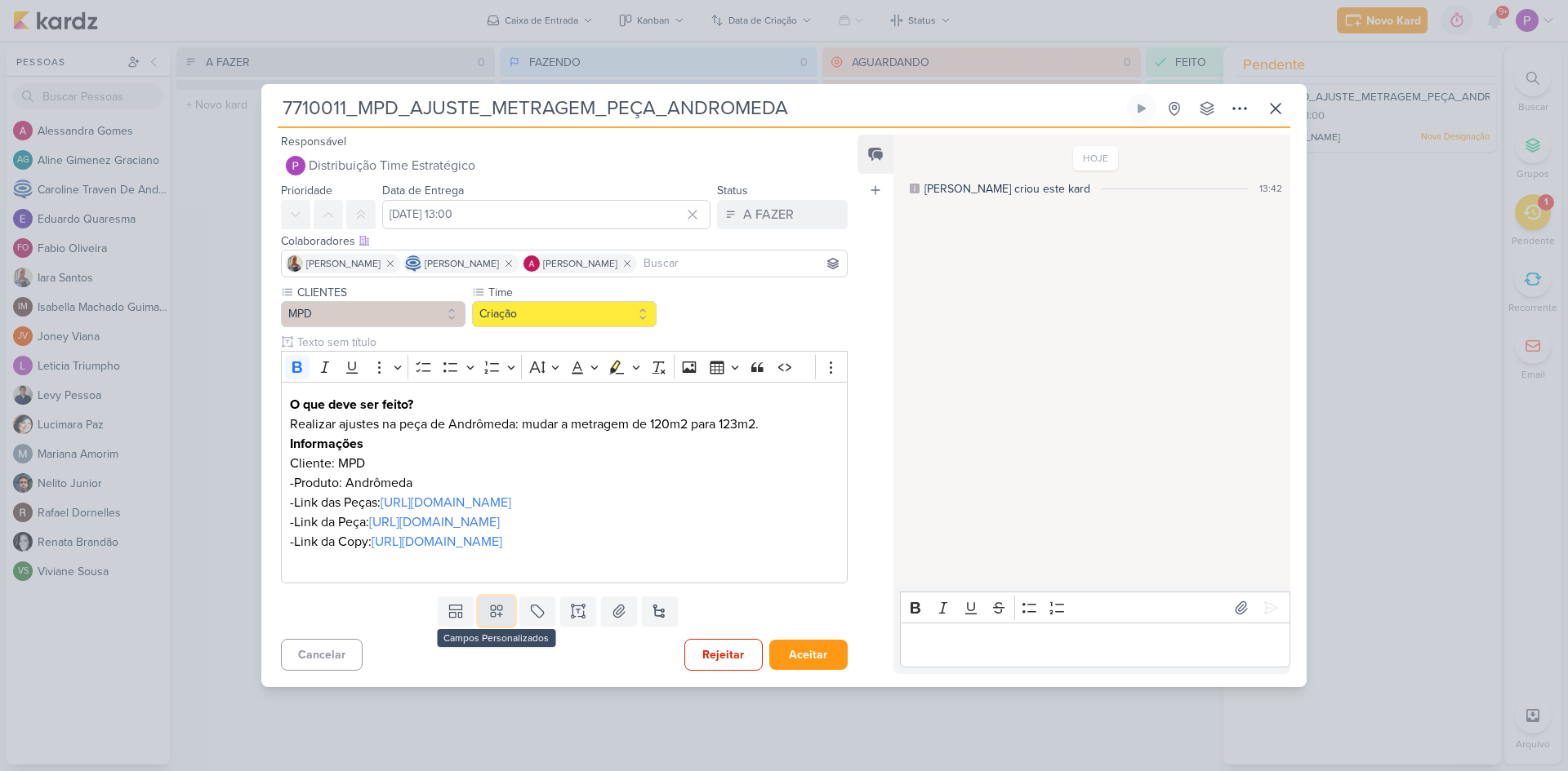
click at [494, 620] on icon at bounding box center [496, 611] width 17 height 17
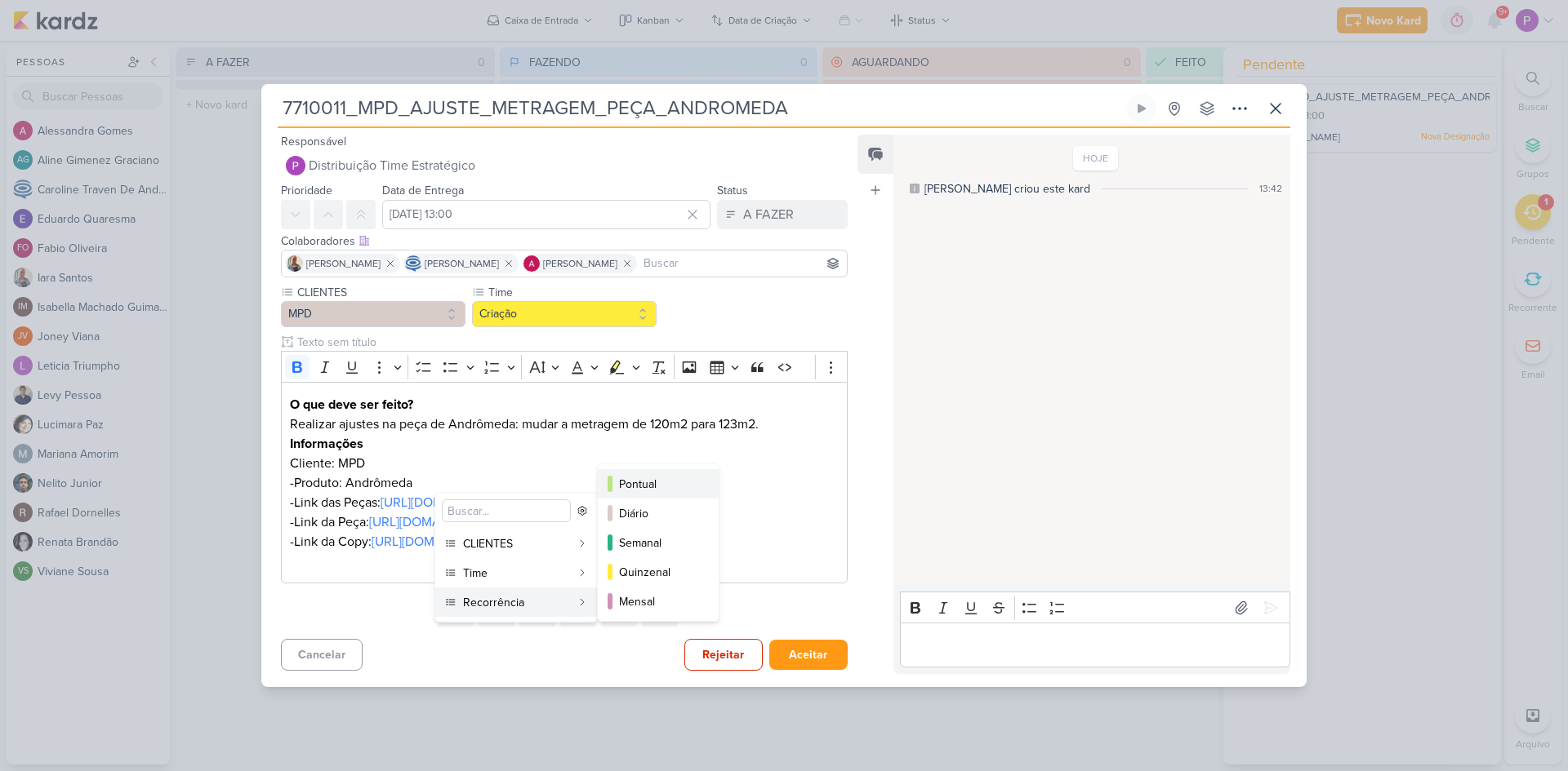
click at [640, 486] on div "Pontual" at bounding box center [659, 485] width 80 height 17
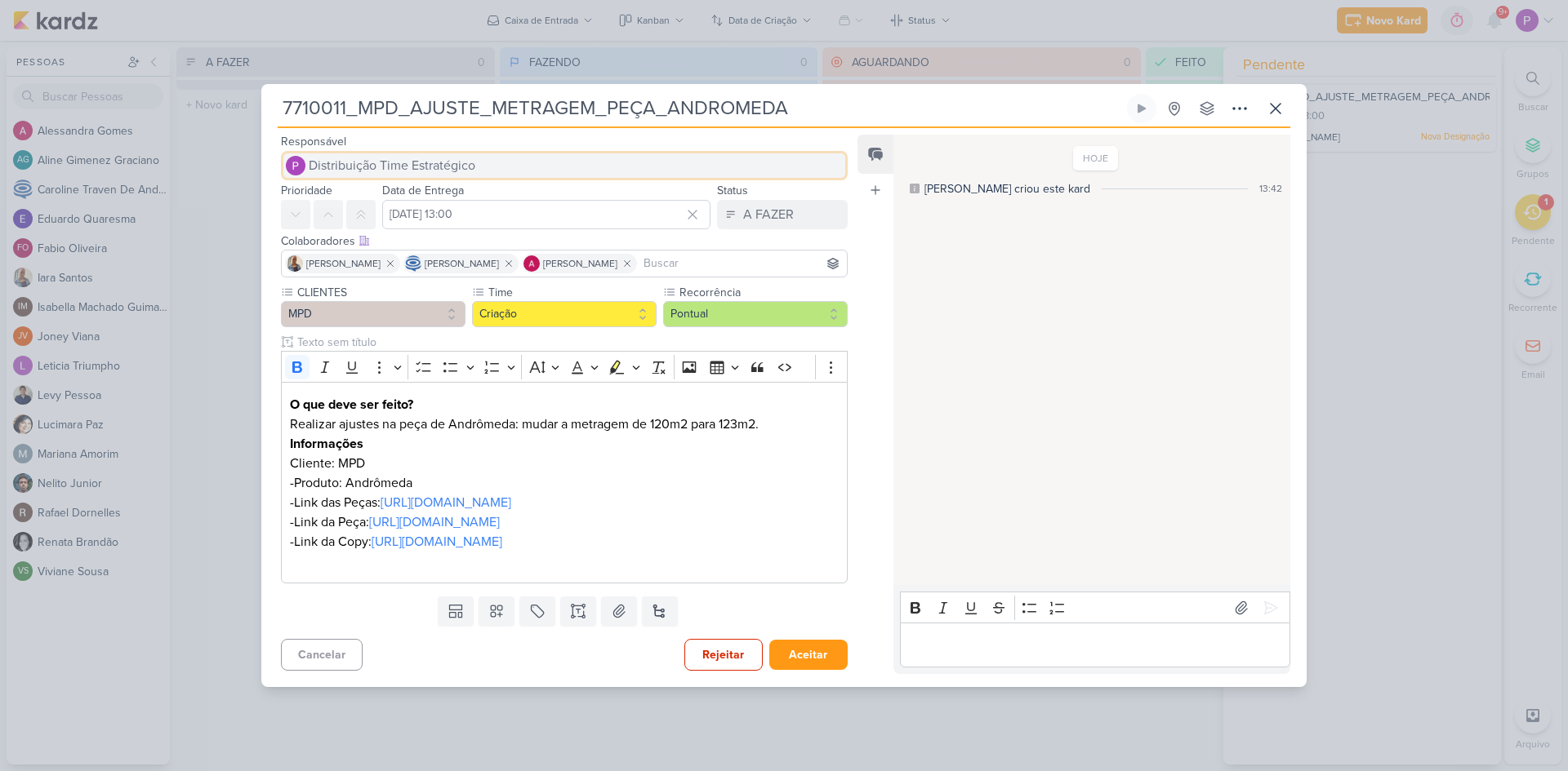
click at [426, 156] on span "Distribuição Time Estratégico" at bounding box center [392, 166] width 166 height 19
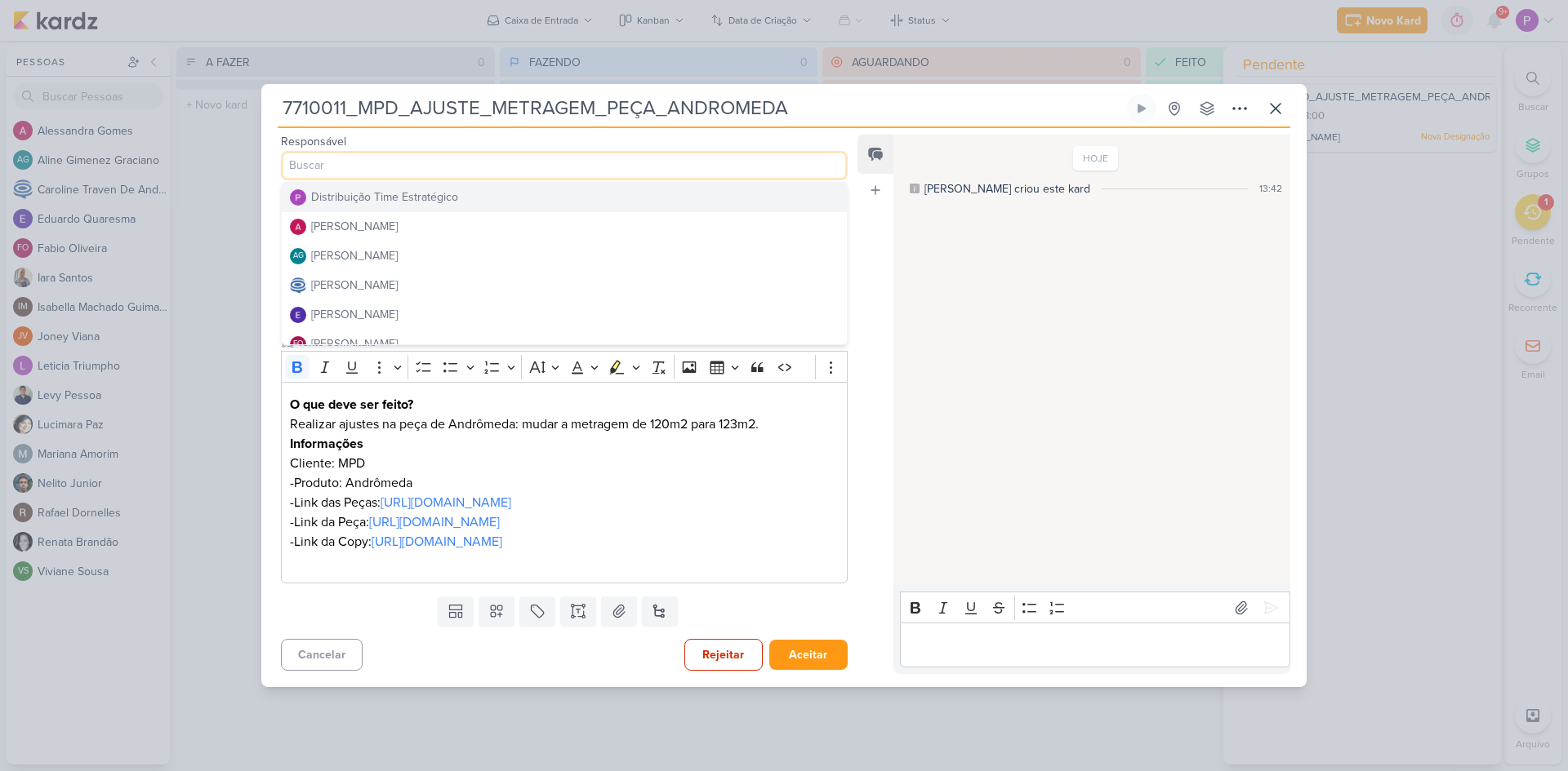
type input "k"
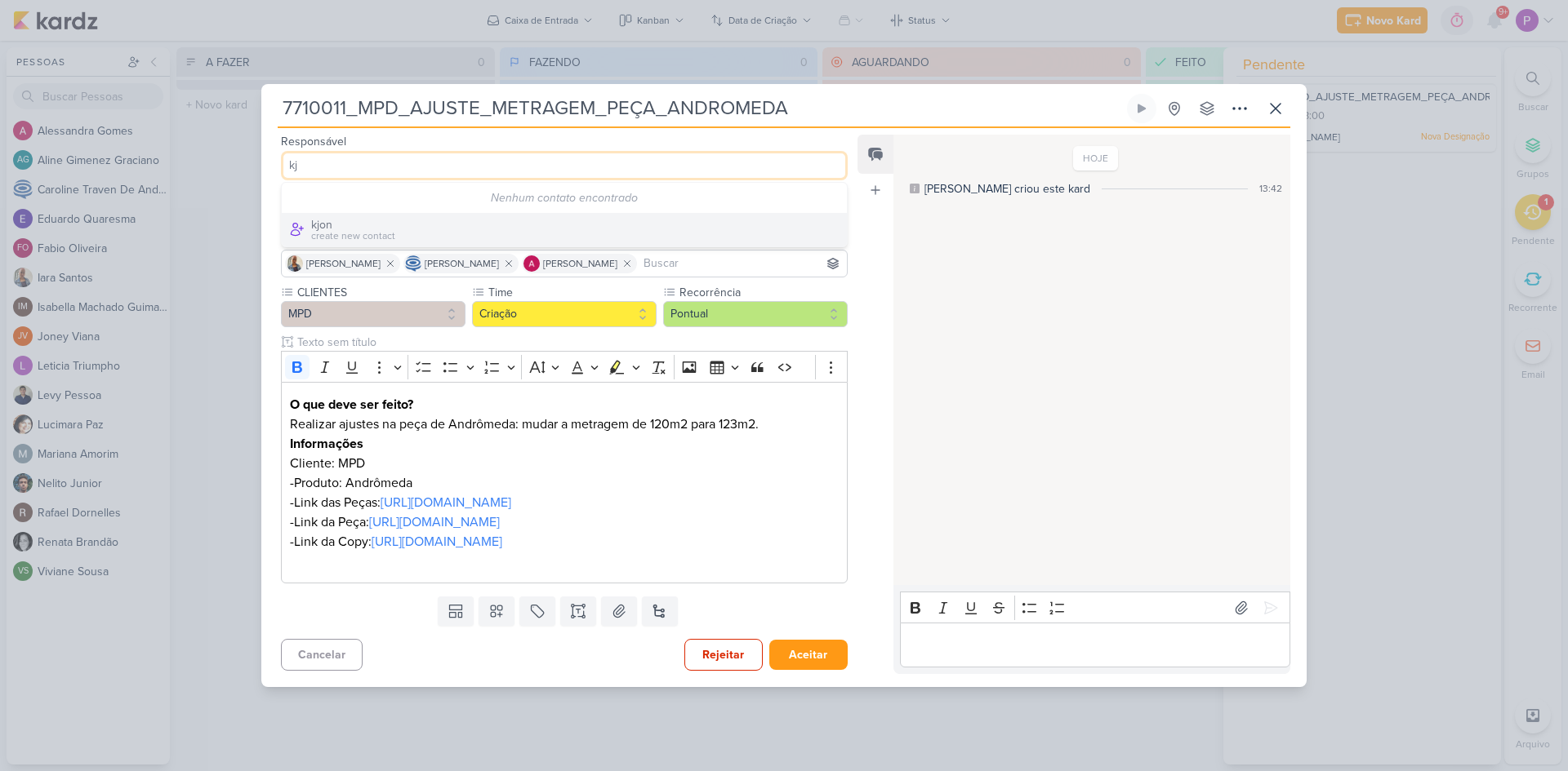
type input "k"
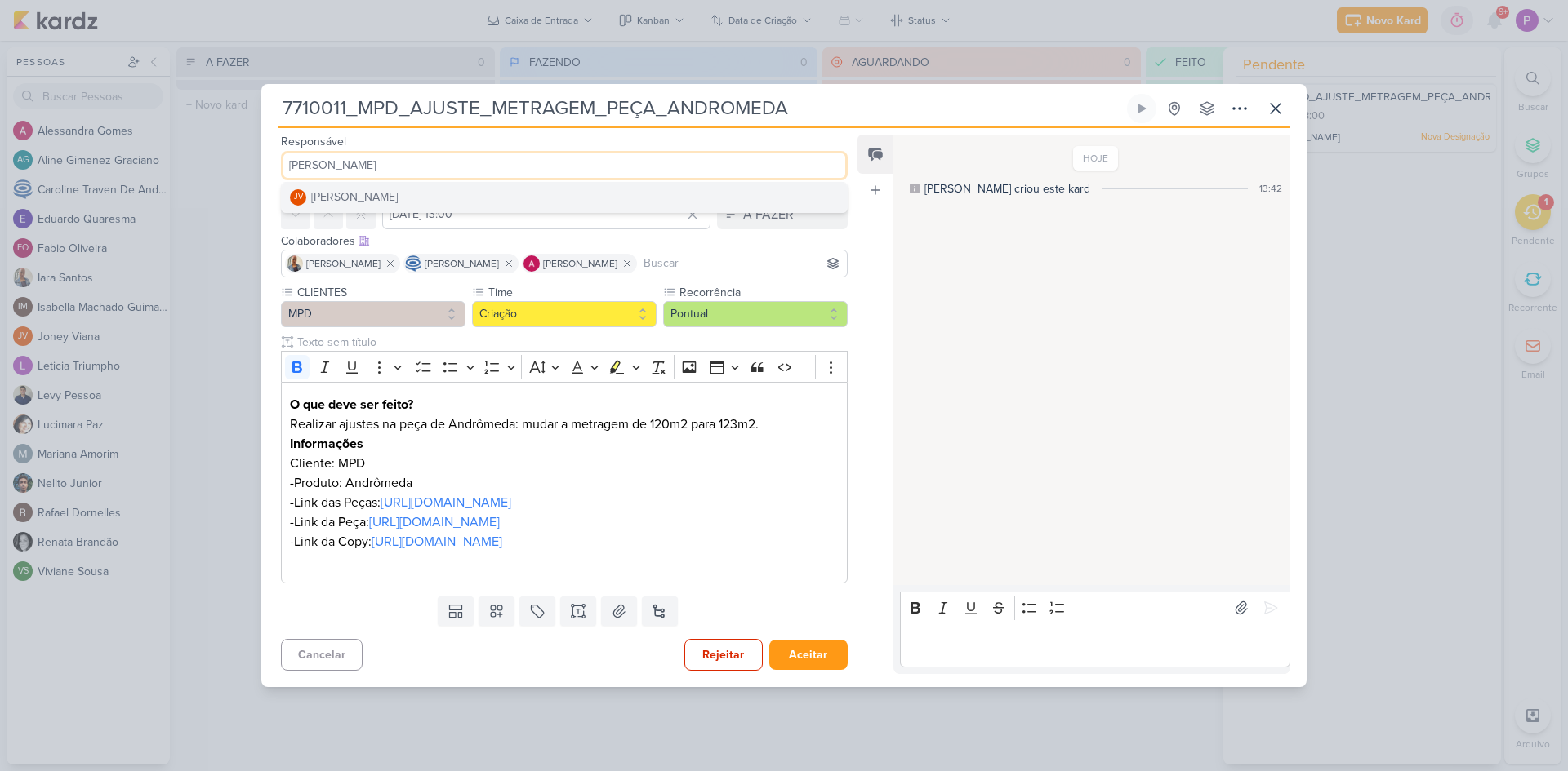
type input "[PERSON_NAME]"
click at [417, 183] on button "JV [PERSON_NAME]" at bounding box center [564, 197] width 565 height 29
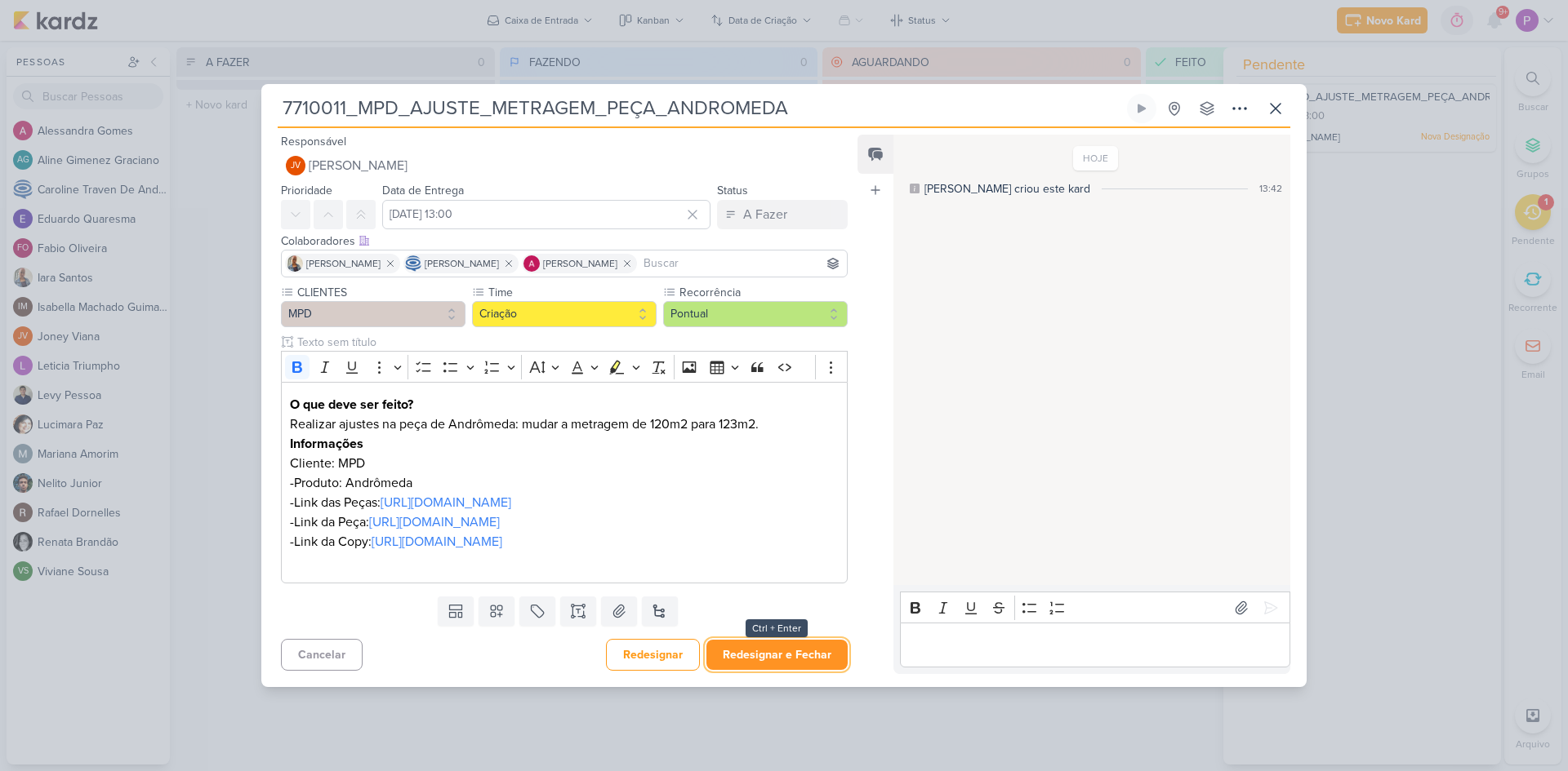
click at [755, 670] on button "Redesignar e Fechar" at bounding box center [776, 654] width 141 height 30
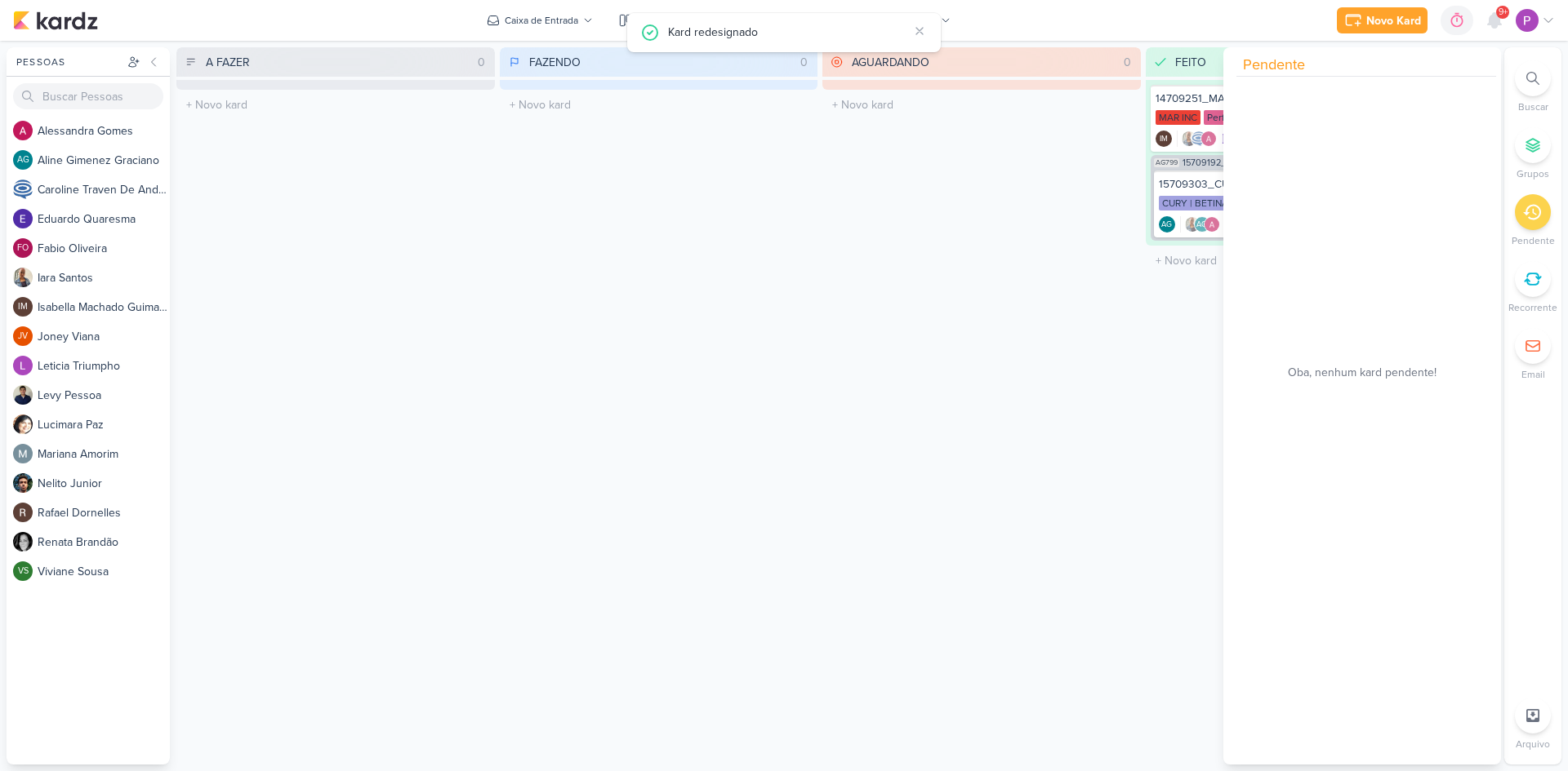
click at [1063, 335] on div "AGUARDANDO 0 Mover Para Esquerda Mover Para Direita [GEOGRAPHIC_DATA] O título …" at bounding box center [981, 406] width 319 height 718
